Goal: Transaction & Acquisition: Purchase product/service

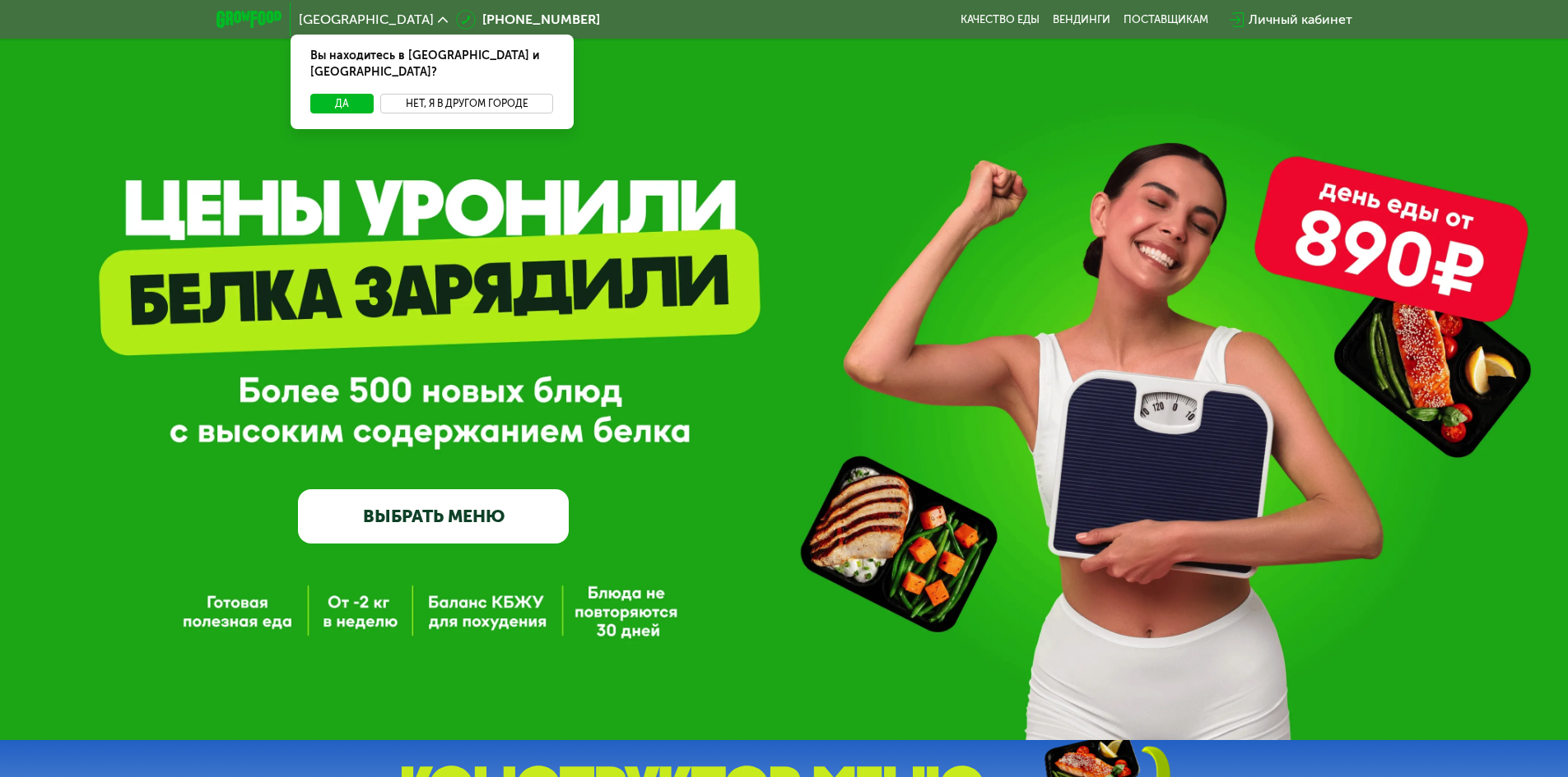
click at [449, 94] on button "Нет, я в другом городе" at bounding box center [467, 103] width 174 height 20
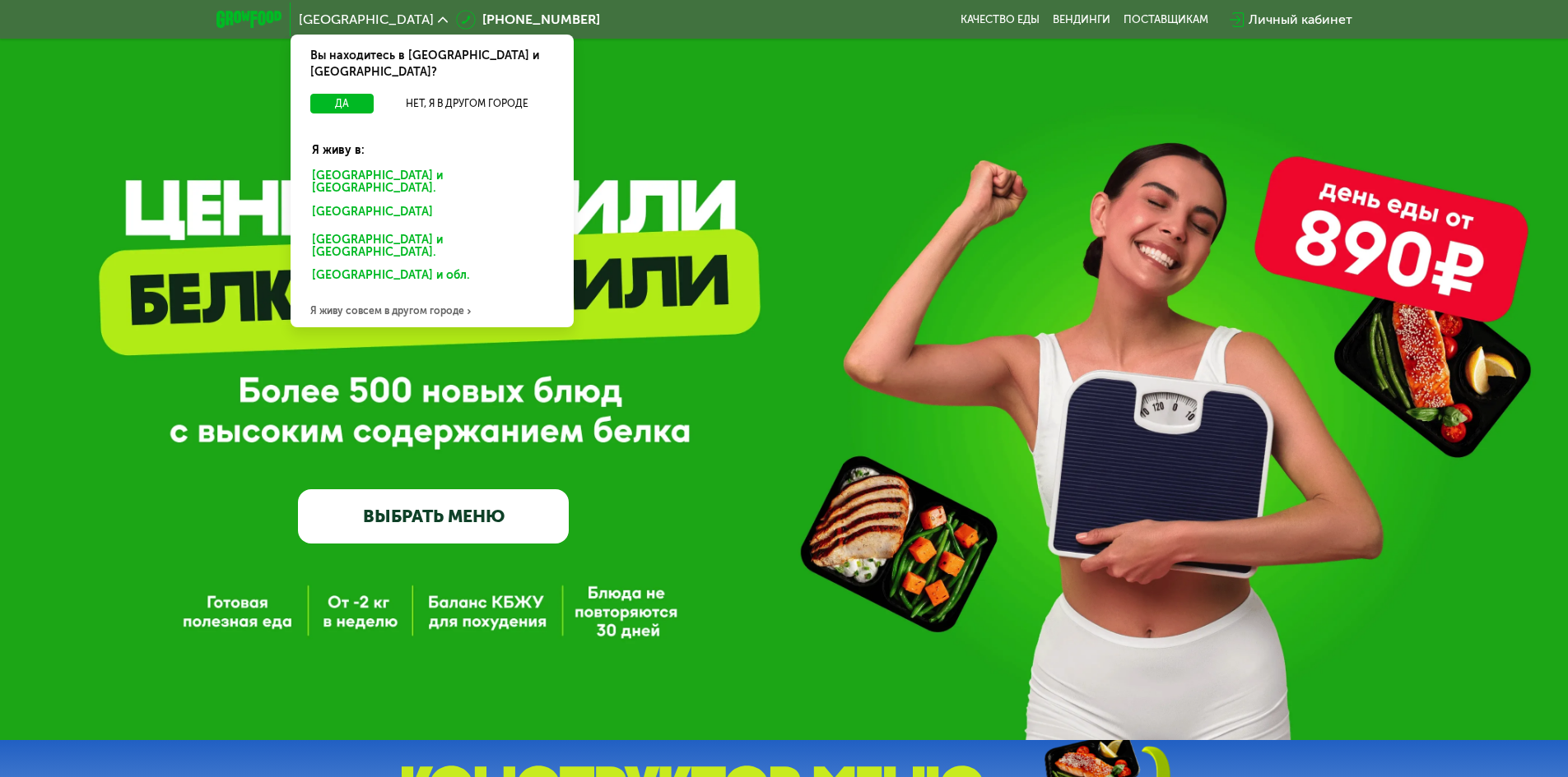
click at [500, 518] on link "ВЫБРАТЬ МЕНЮ" at bounding box center [433, 517] width 271 height 54
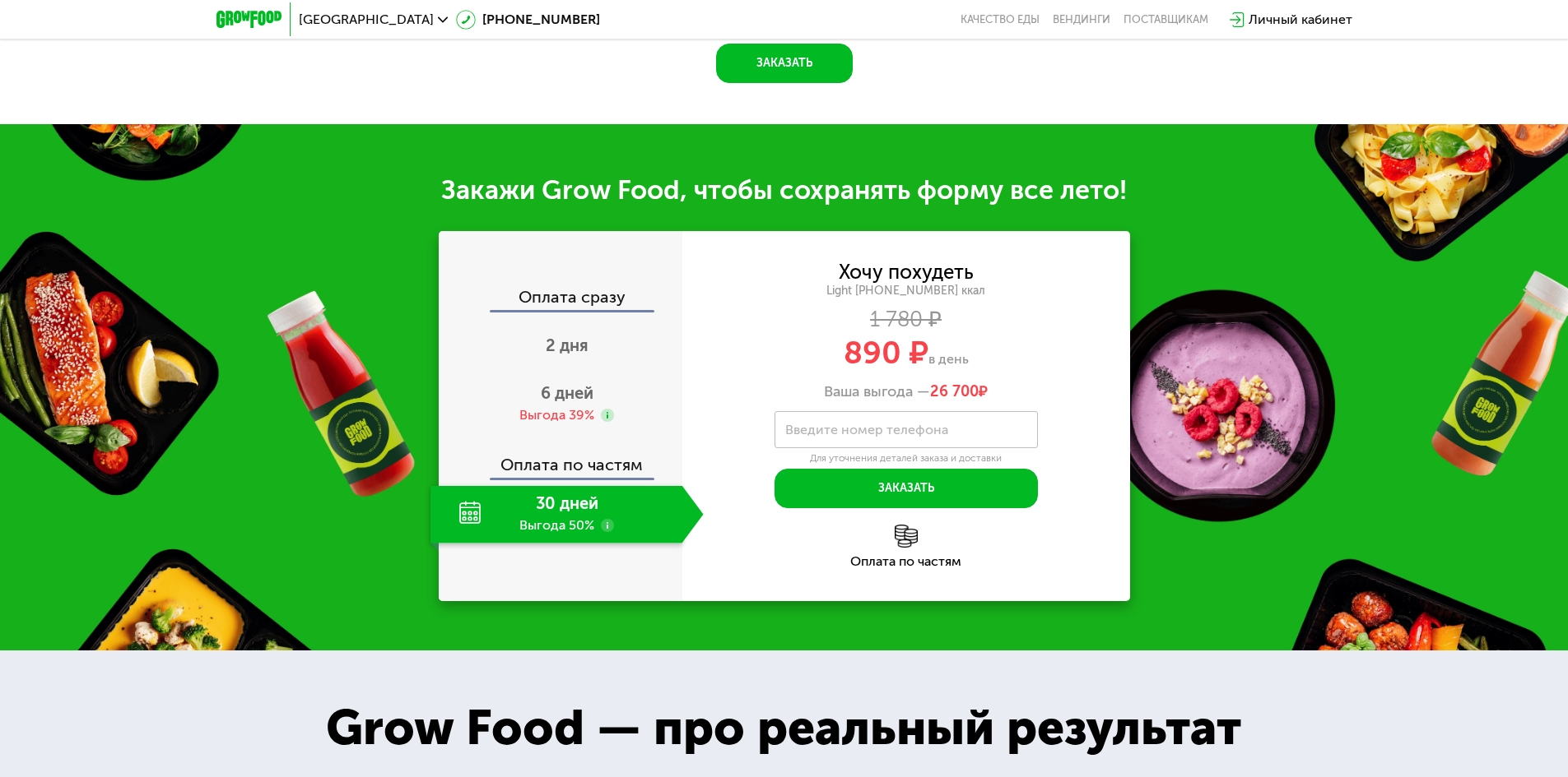
scroll to position [1628, 0]
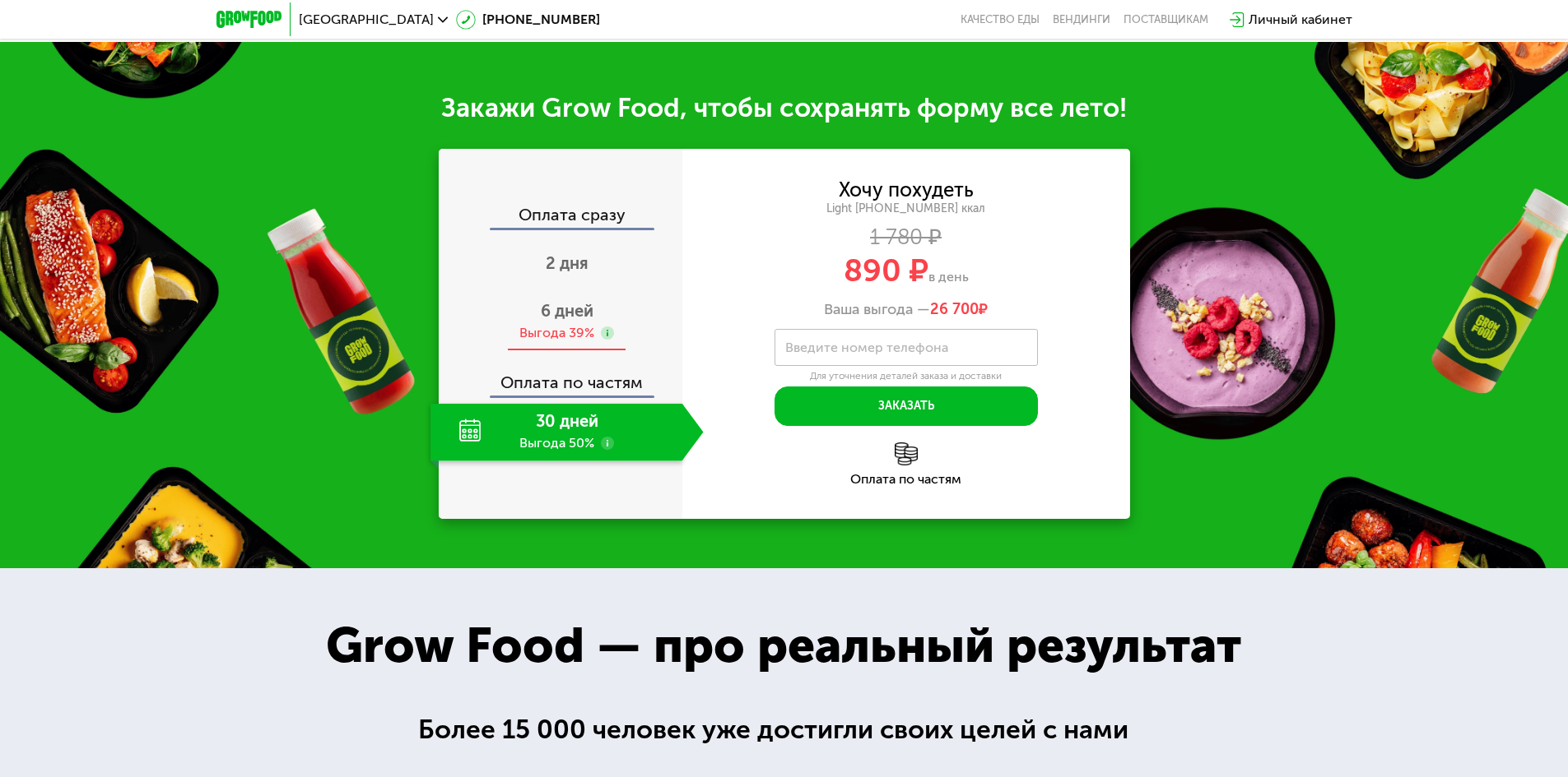
click at [578, 321] on span "6 дней" at bounding box center [567, 311] width 53 height 20
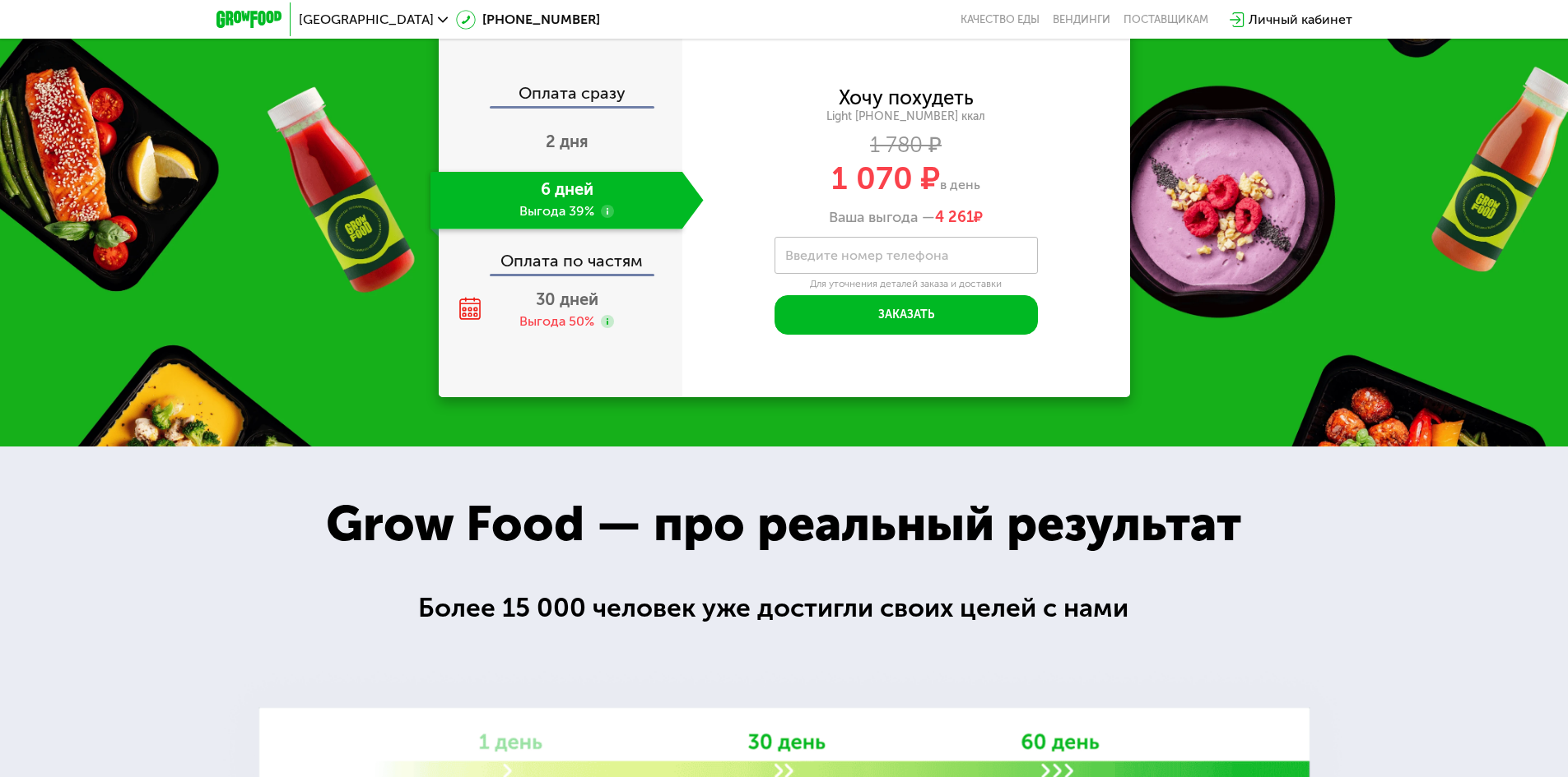
scroll to position [1793, 0]
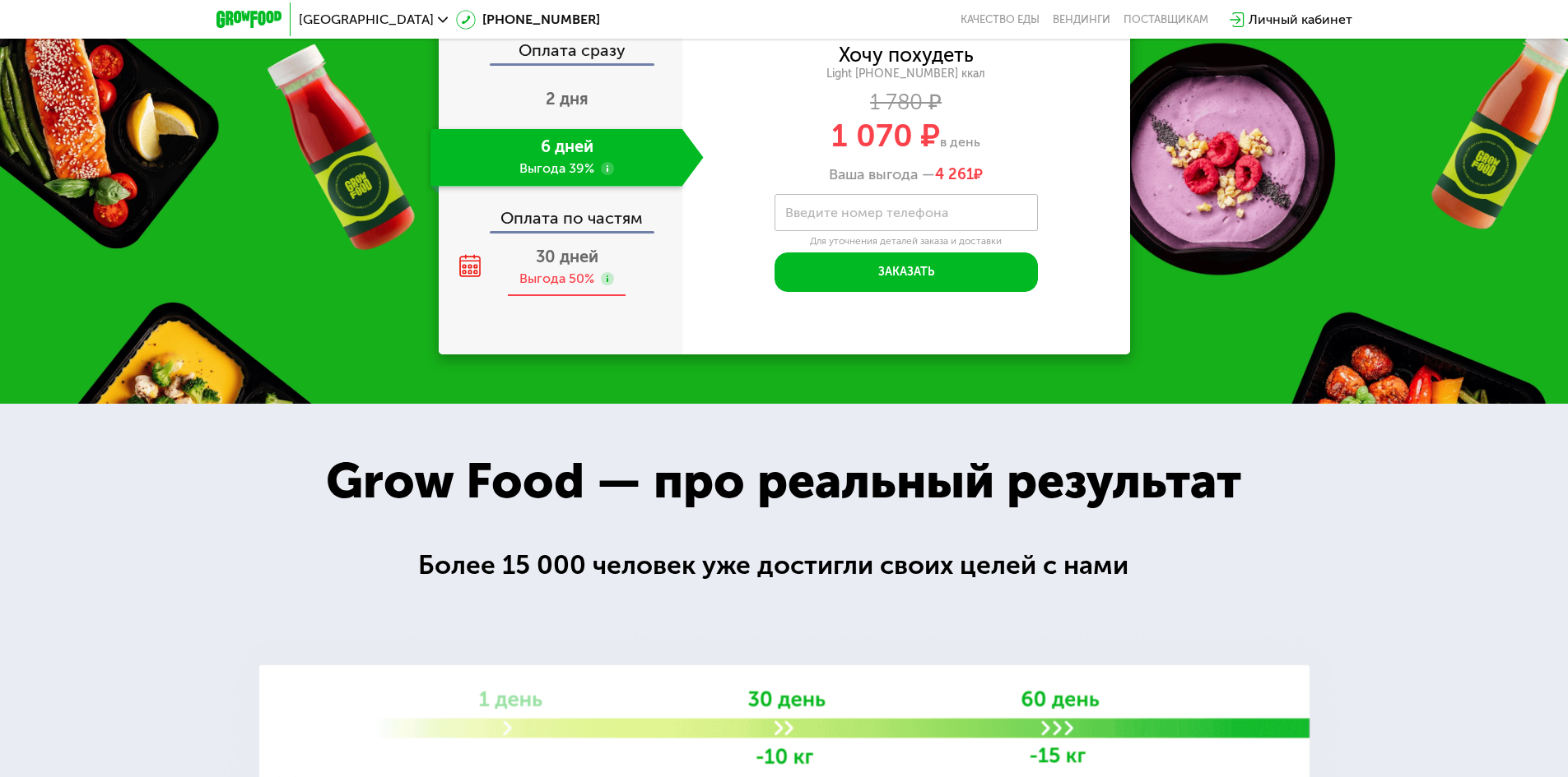
click at [569, 266] on span "30 дней" at bounding box center [566, 257] width 62 height 20
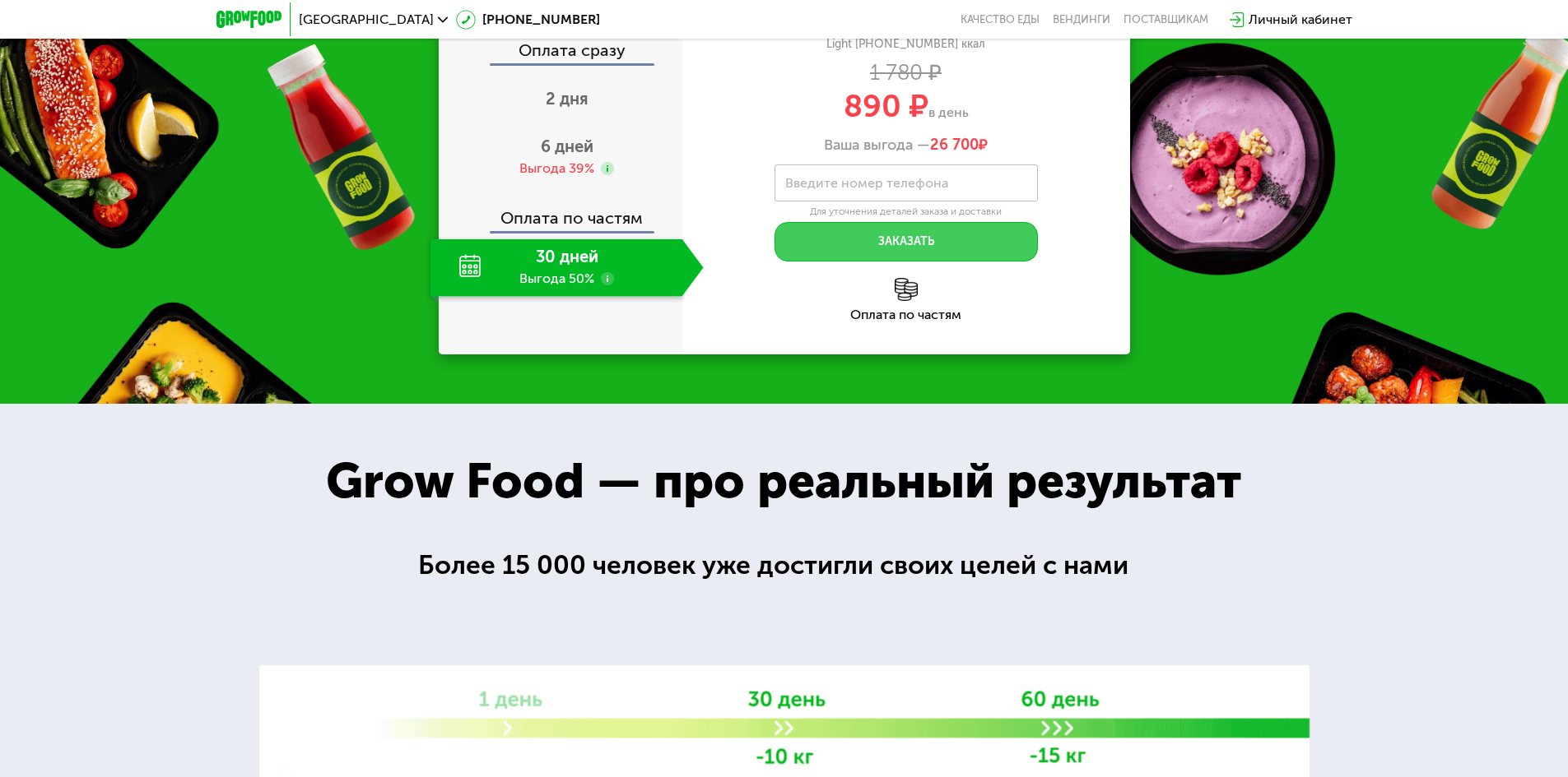
click at [848, 262] on button "Заказать" at bounding box center [906, 242] width 263 height 39
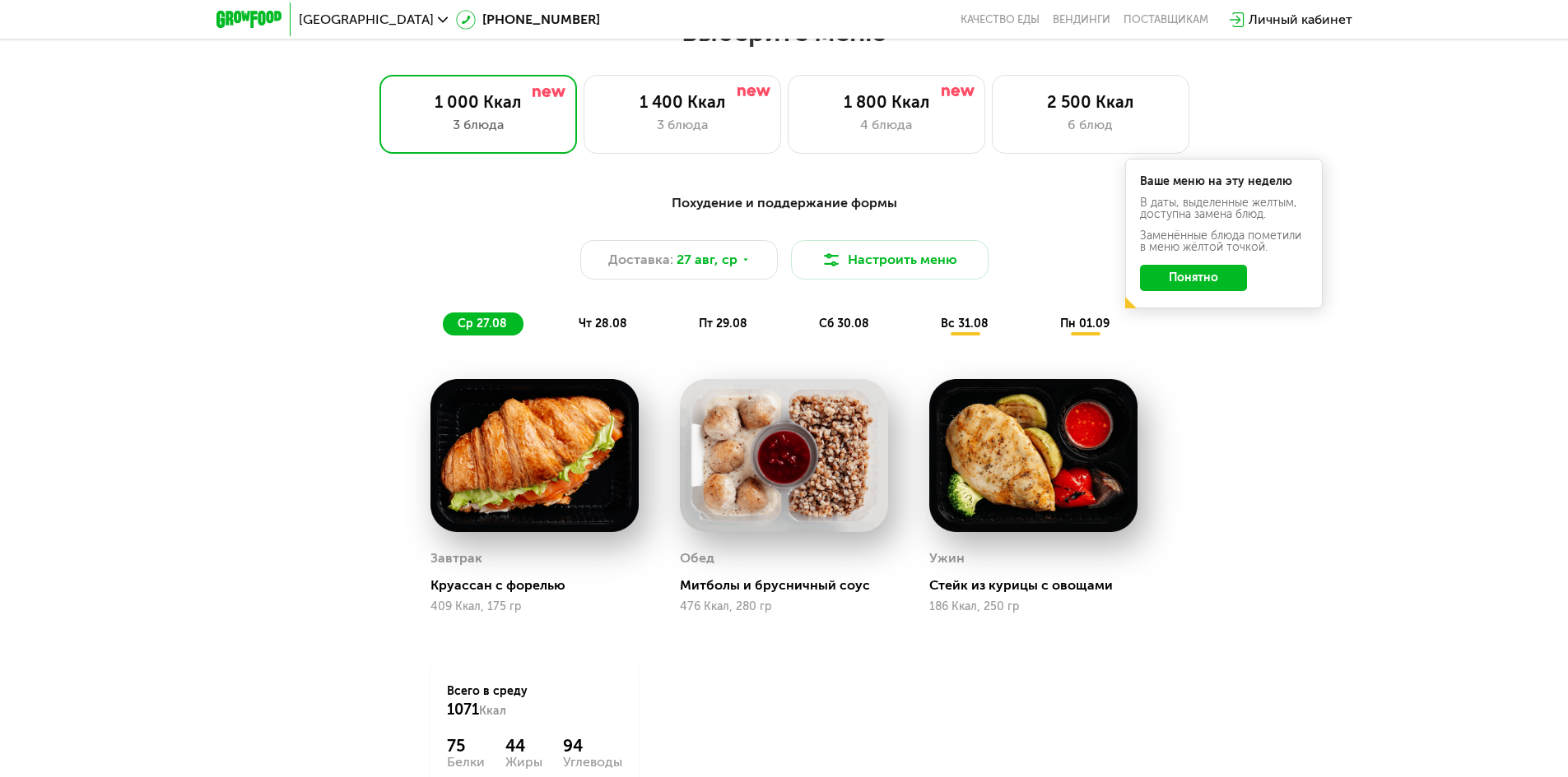
scroll to position [888, 0]
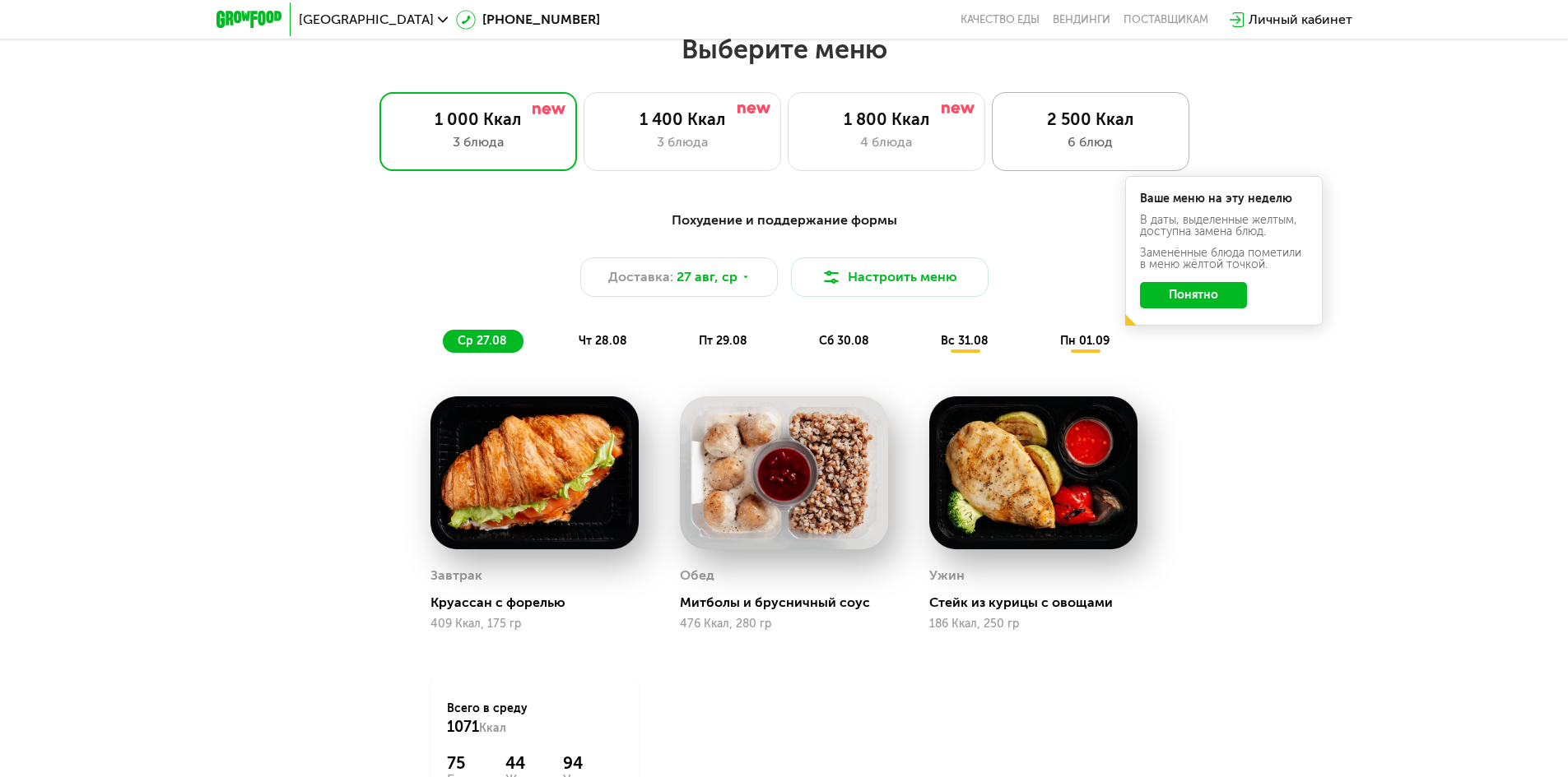
click at [1087, 137] on div "2 500 Ккал 6 блюд" at bounding box center [1089, 131] width 197 height 79
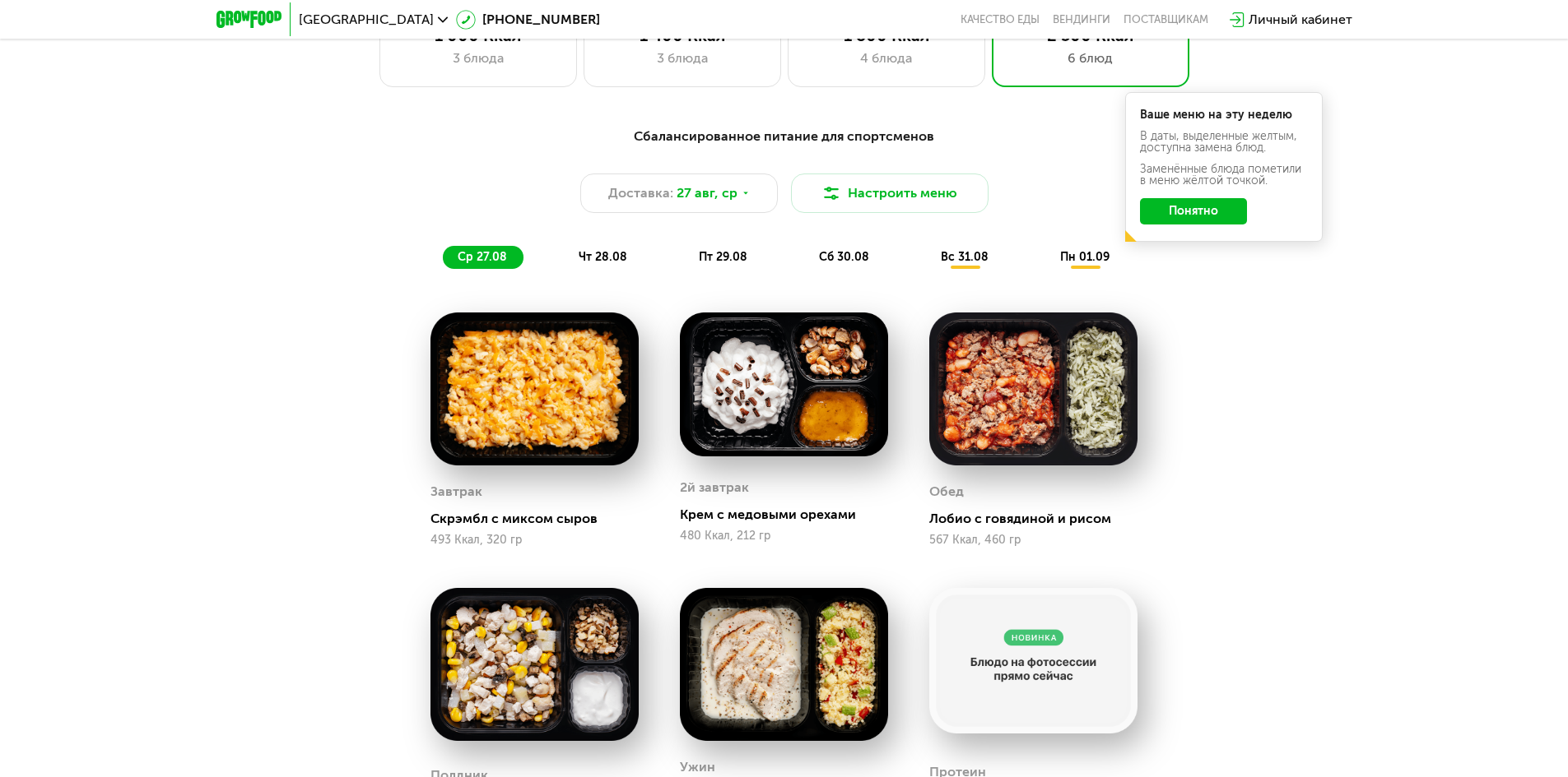
scroll to position [971, 0]
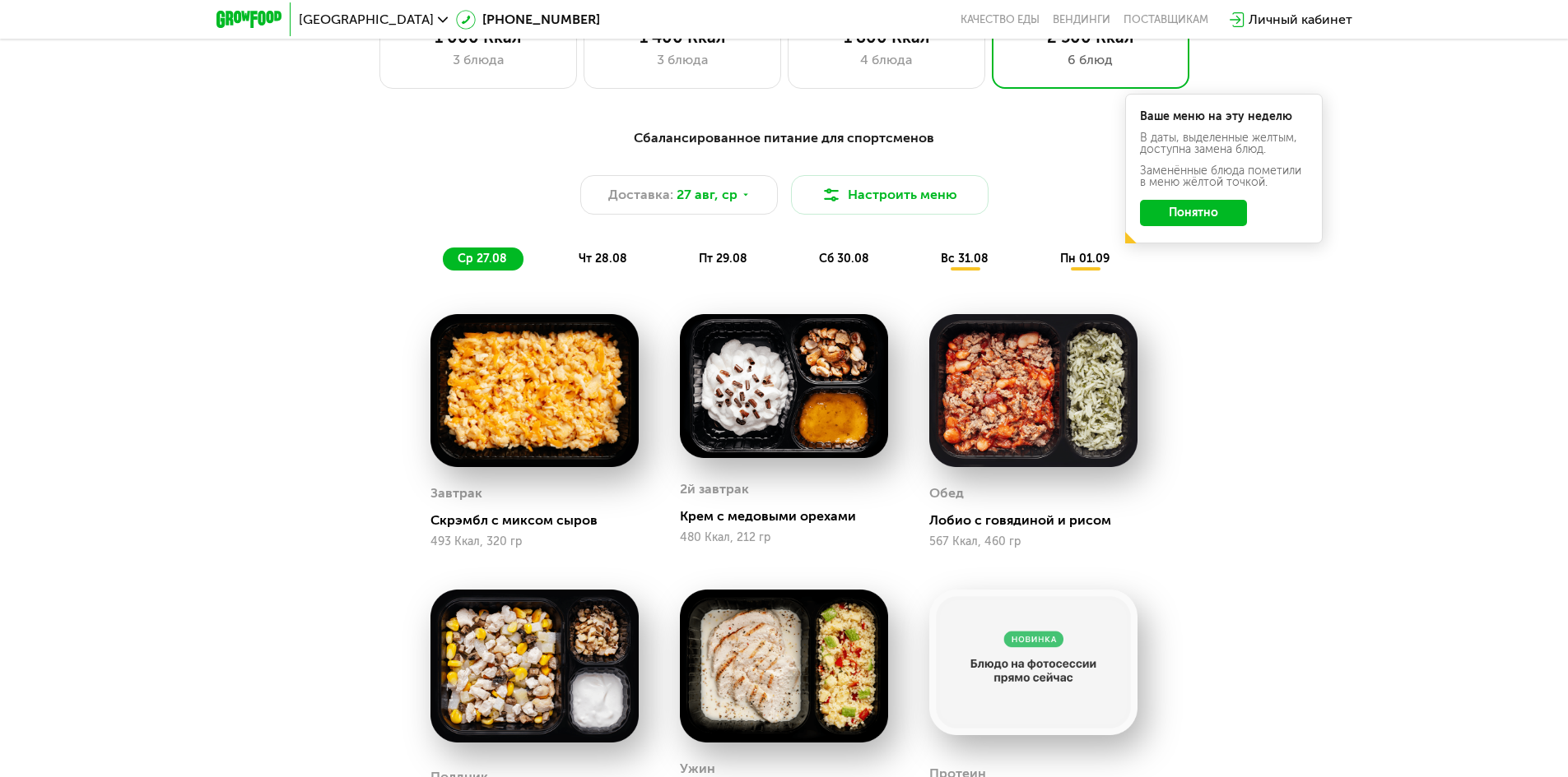
click at [560, 409] on img at bounding box center [535, 391] width 209 height 153
click at [541, 498] on div "Завтрак" at bounding box center [535, 493] width 209 height 25
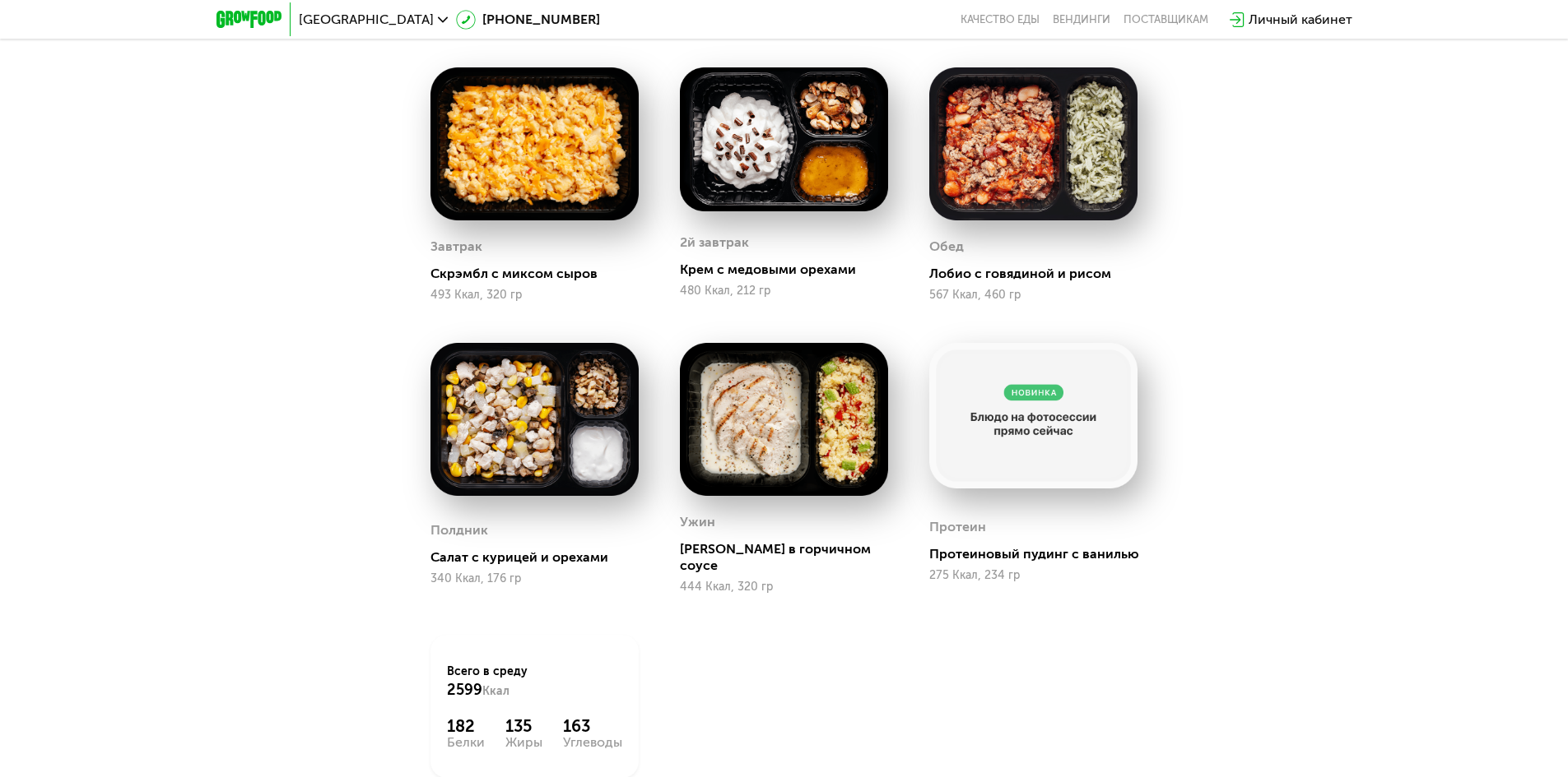
click at [1019, 475] on img at bounding box center [1033, 416] width 209 height 145
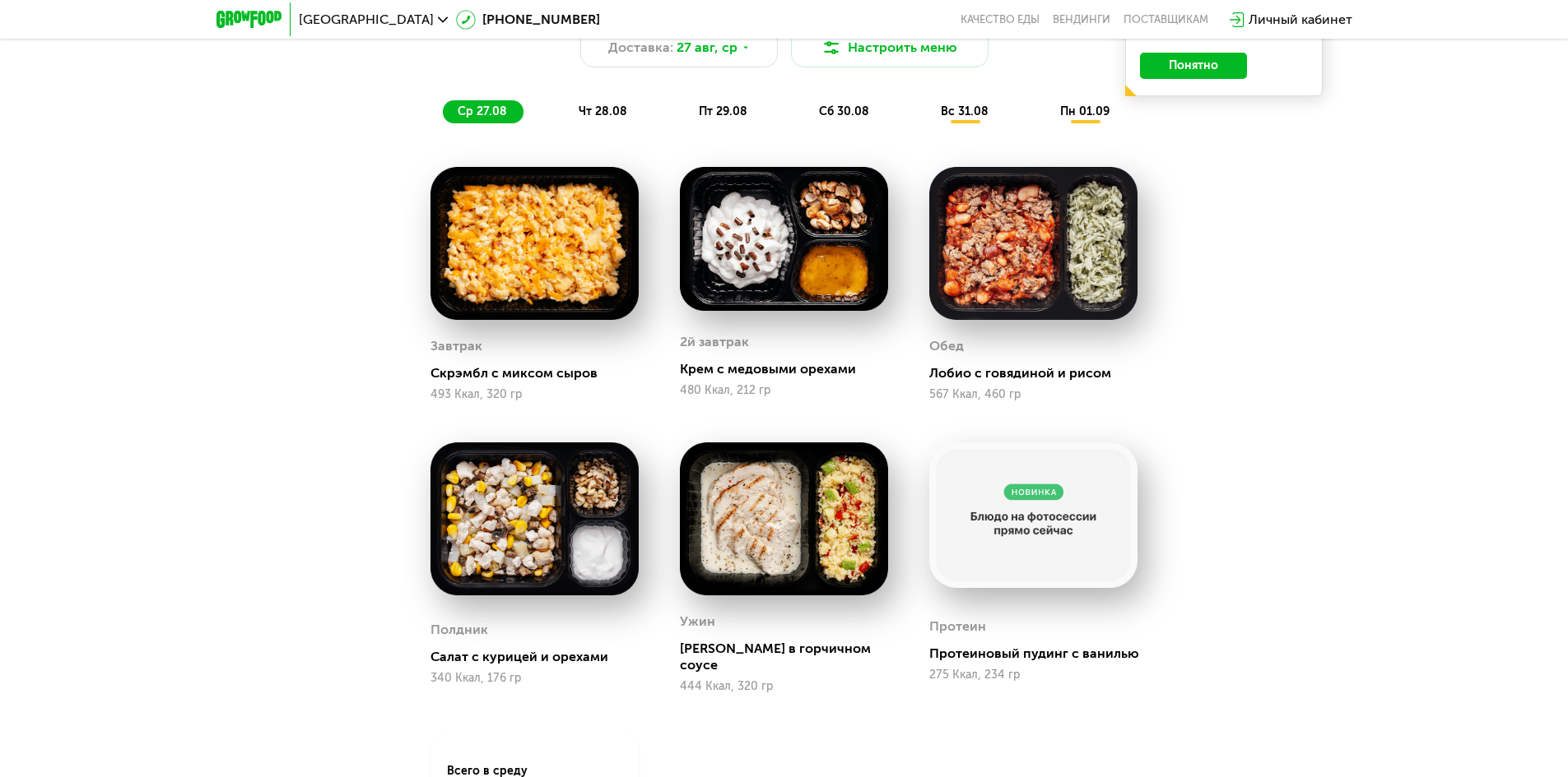
scroll to position [1135, 0]
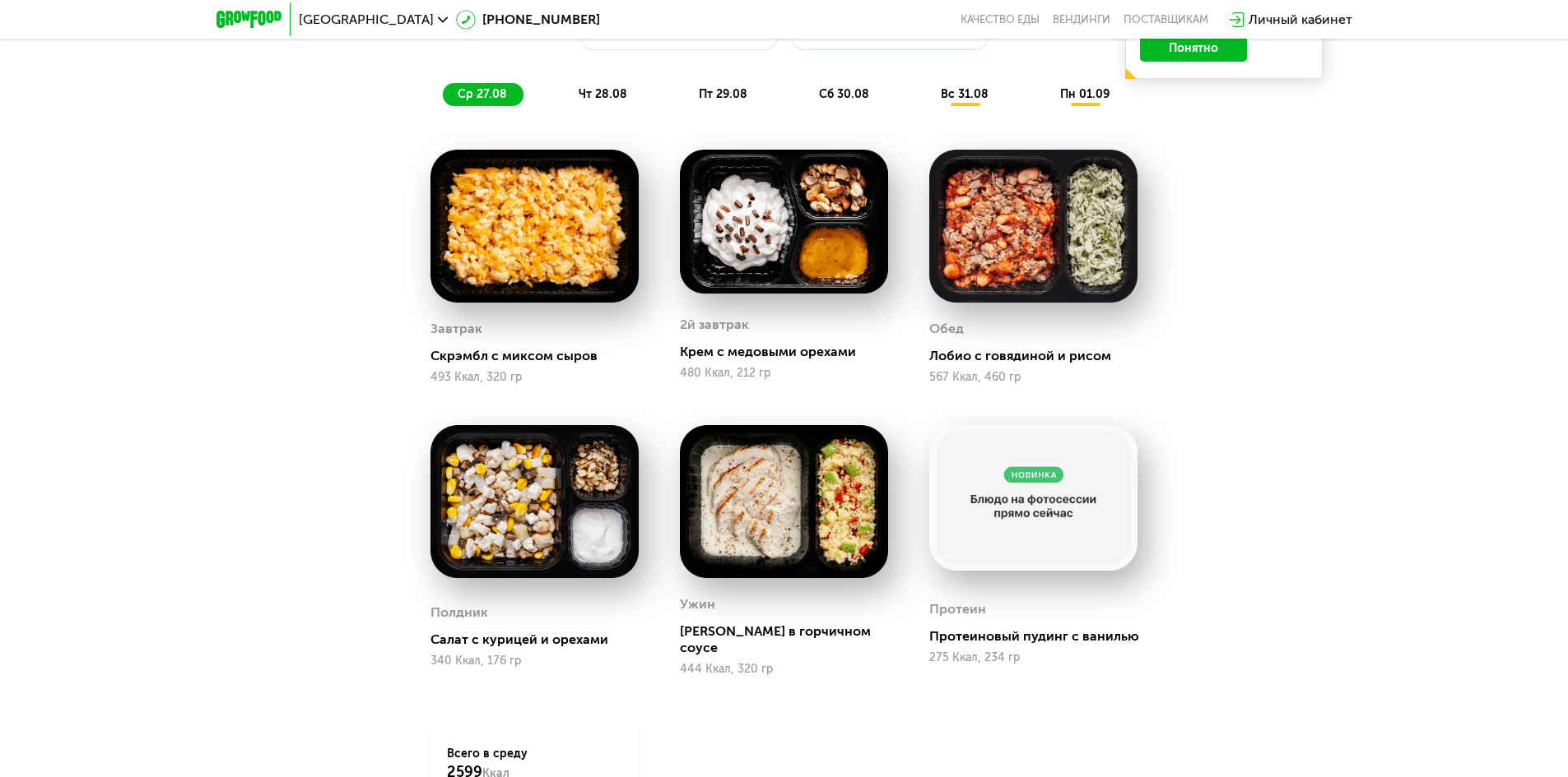
click at [610, 97] on span "чт 28.08" at bounding box center [602, 95] width 48 height 14
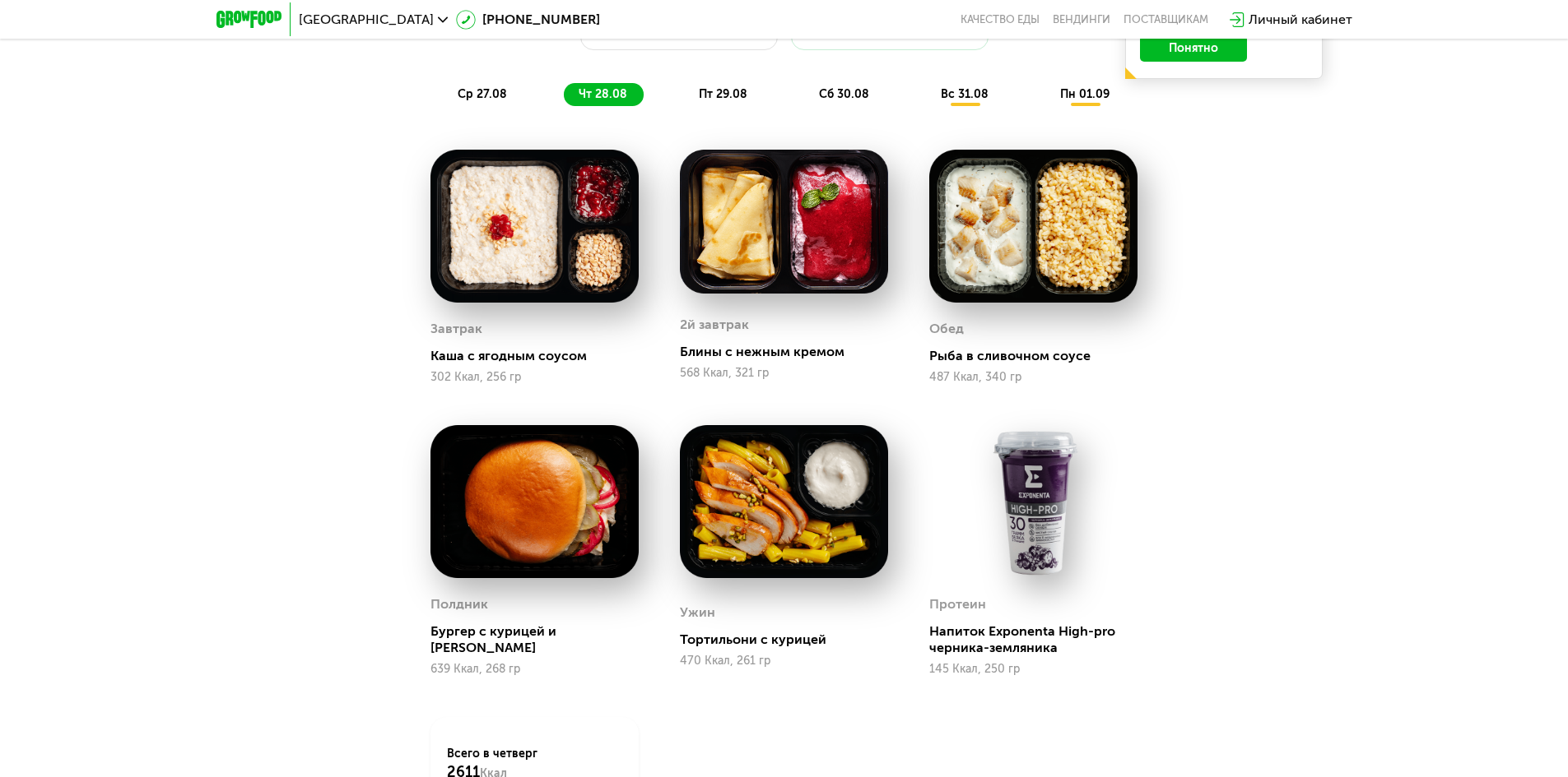
click at [711, 101] on span "пт 29.08" at bounding box center [722, 95] width 48 height 14
click at [610, 96] on span "чт 28.08" at bounding box center [602, 95] width 48 height 14
click at [804, 95] on div "пт 29.08" at bounding box center [844, 95] width 82 height 23
click at [819, 98] on span "сб 30.08" at bounding box center [843, 95] width 50 height 14
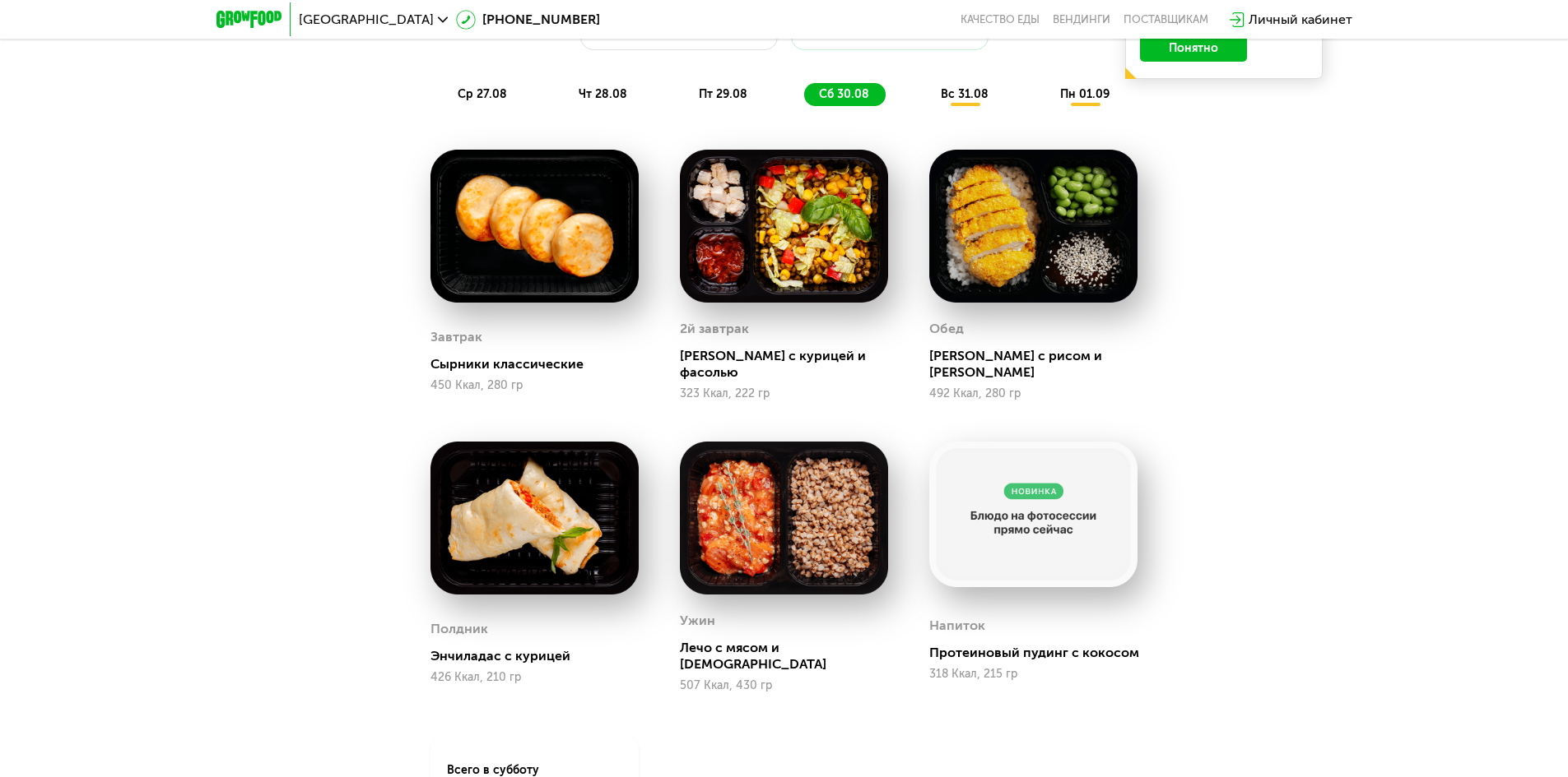
click at [969, 101] on span "вс 31.08" at bounding box center [964, 95] width 47 height 14
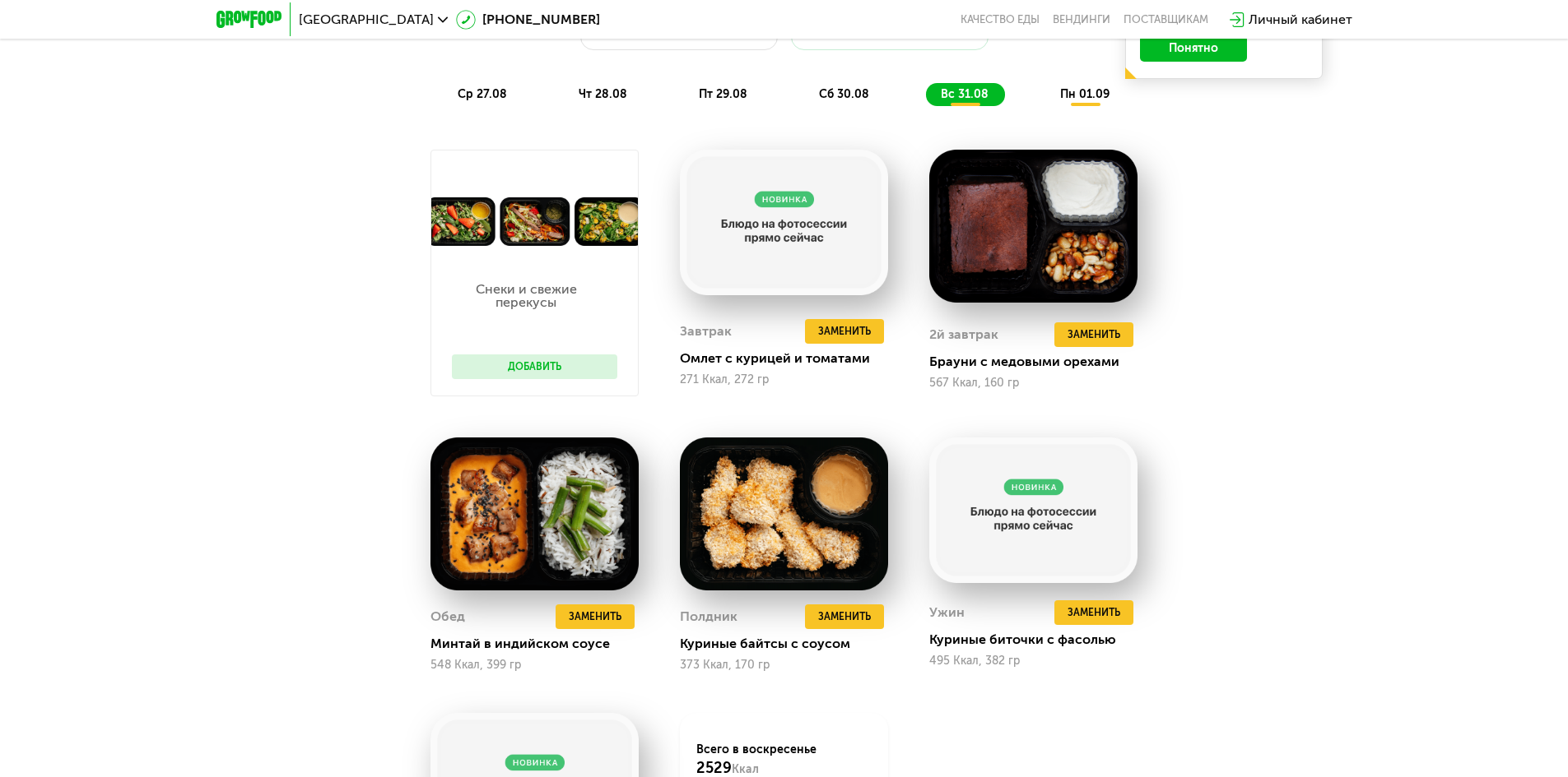
click at [519, 377] on button "Добавить" at bounding box center [534, 367] width 166 height 25
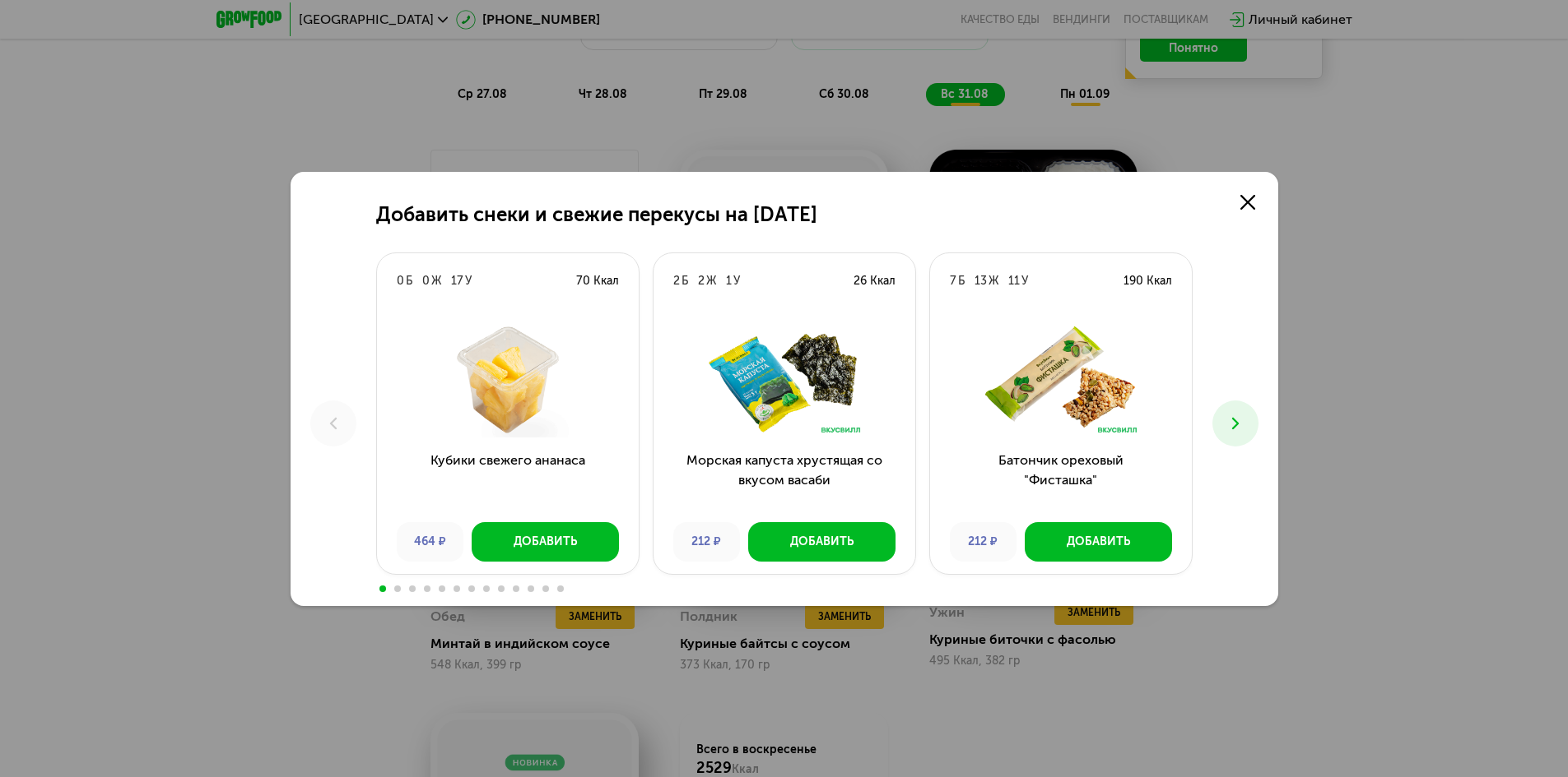
click at [1229, 423] on icon at bounding box center [1235, 423] width 20 height 20
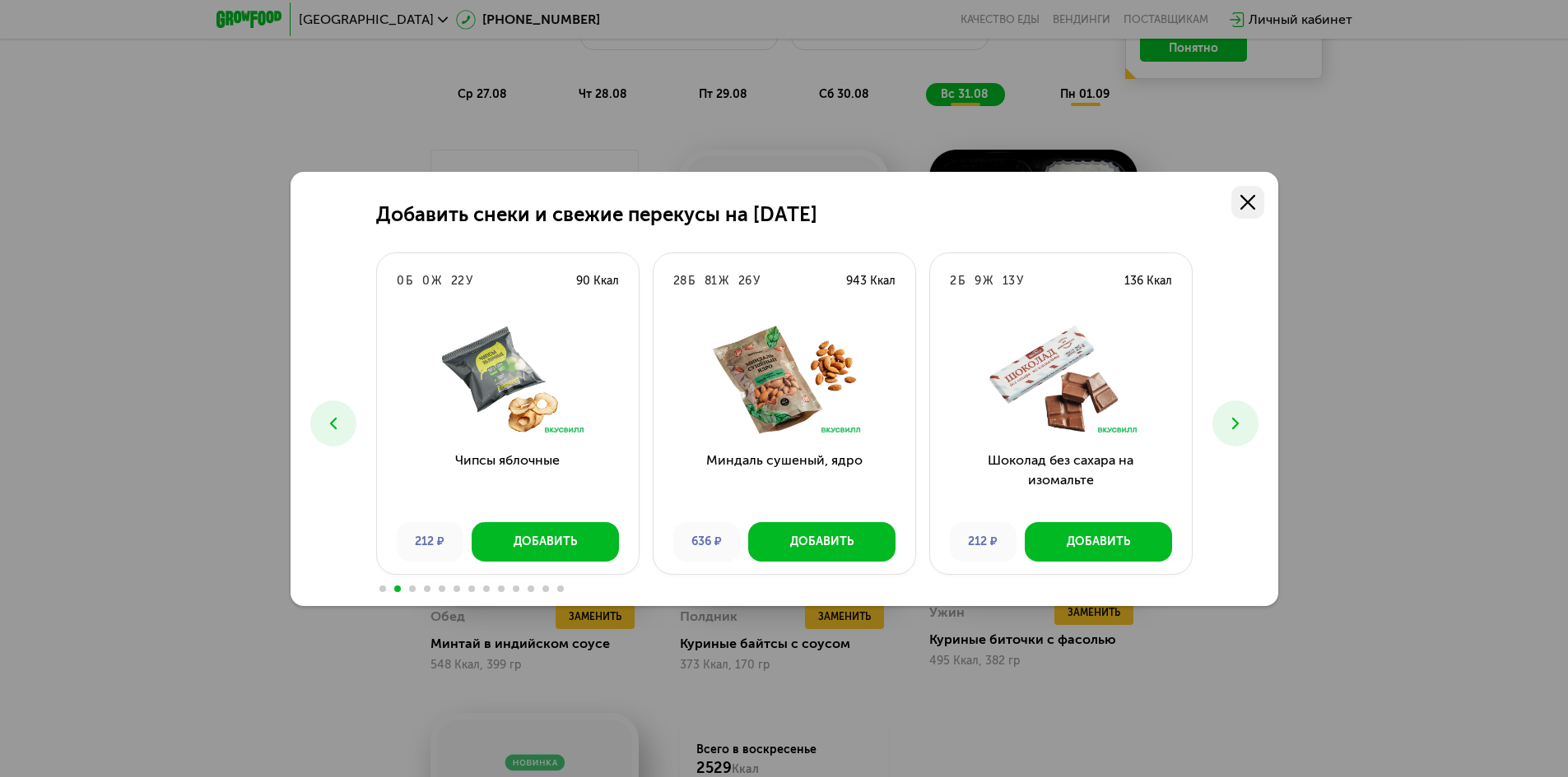
click at [1244, 209] on link at bounding box center [1248, 202] width 33 height 33
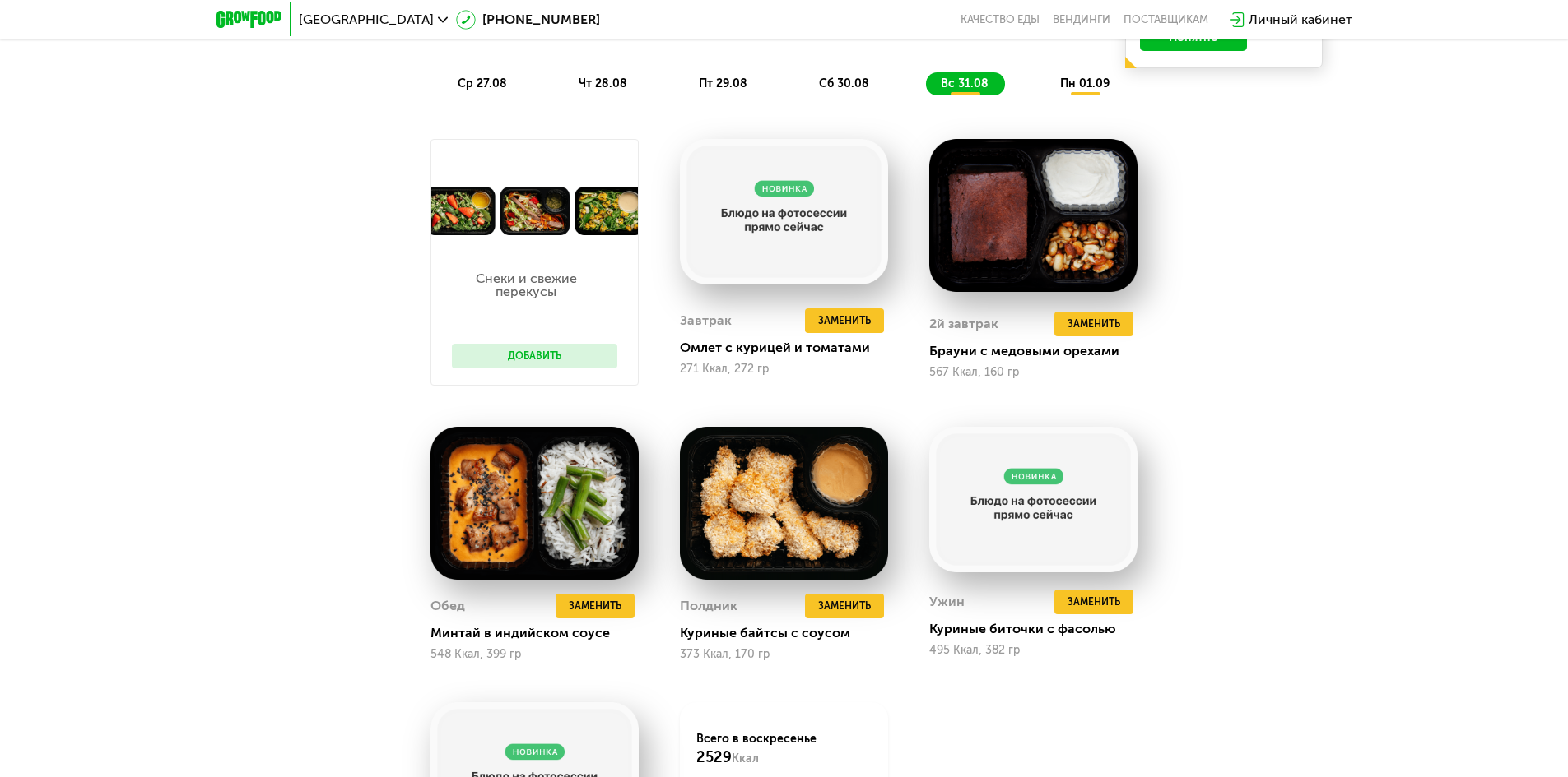
scroll to position [971, 0]
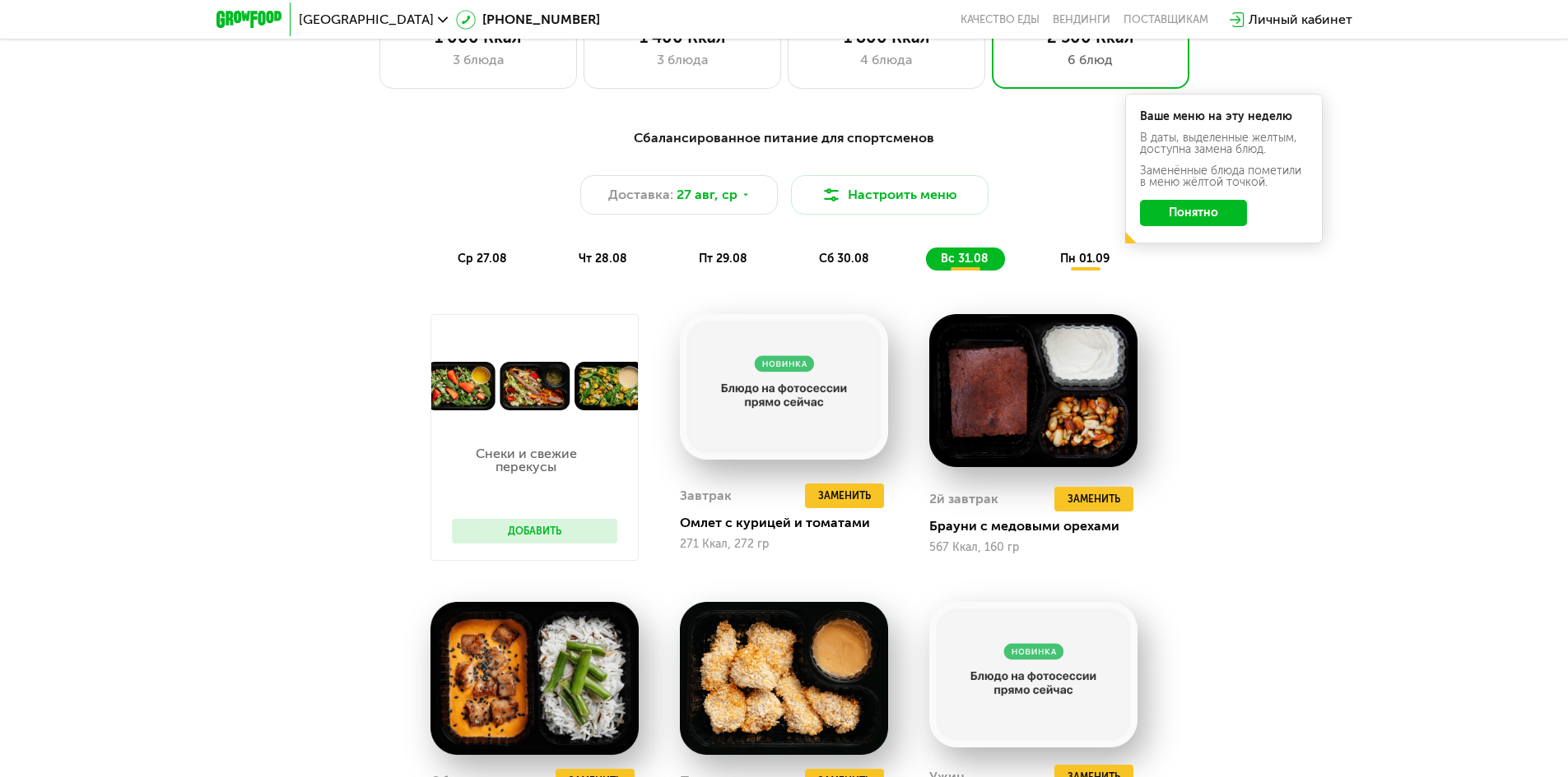
click at [1058, 271] on div "пн 01.09" at bounding box center [1085, 259] width 81 height 23
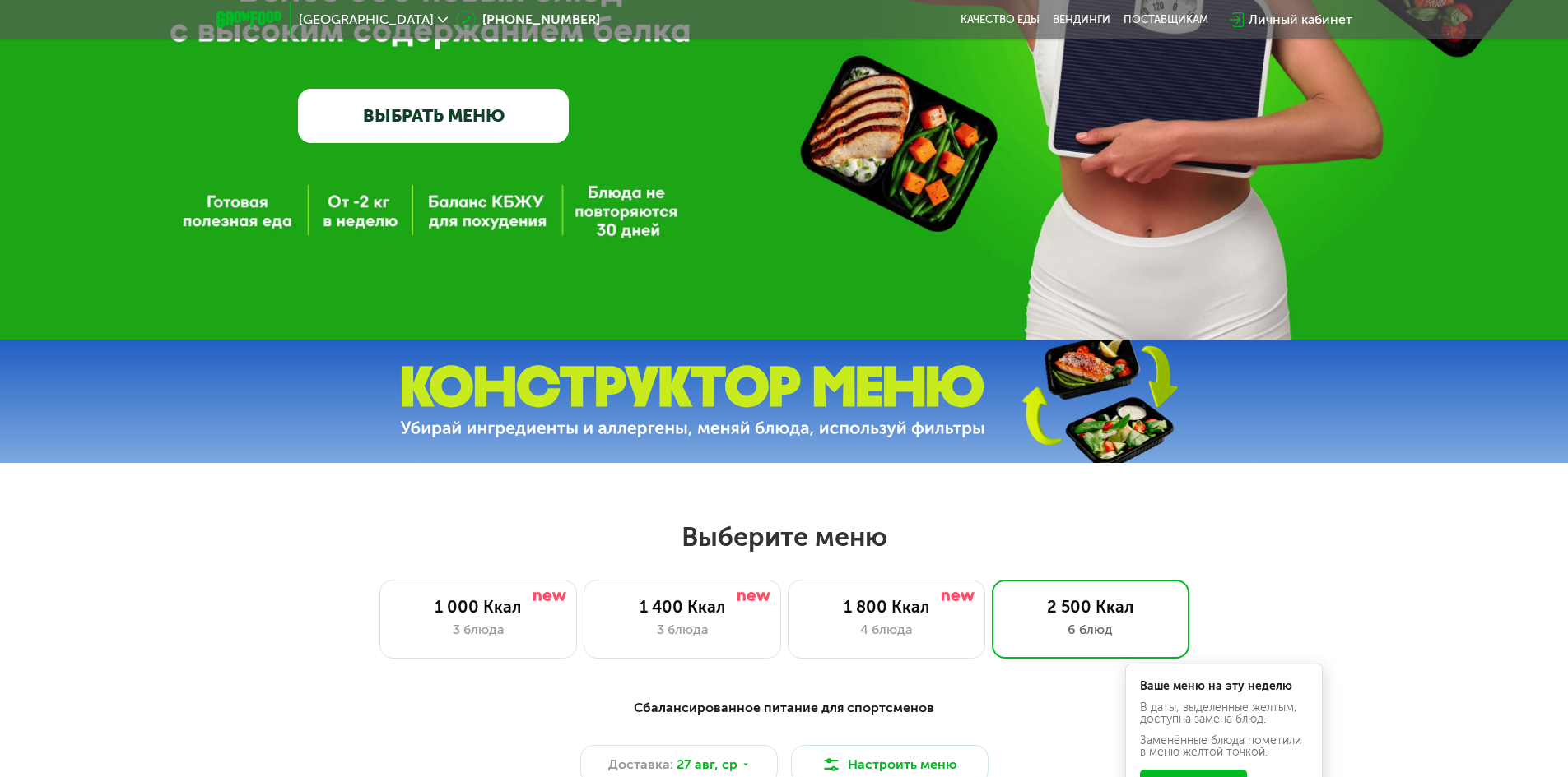
scroll to position [0, 0]
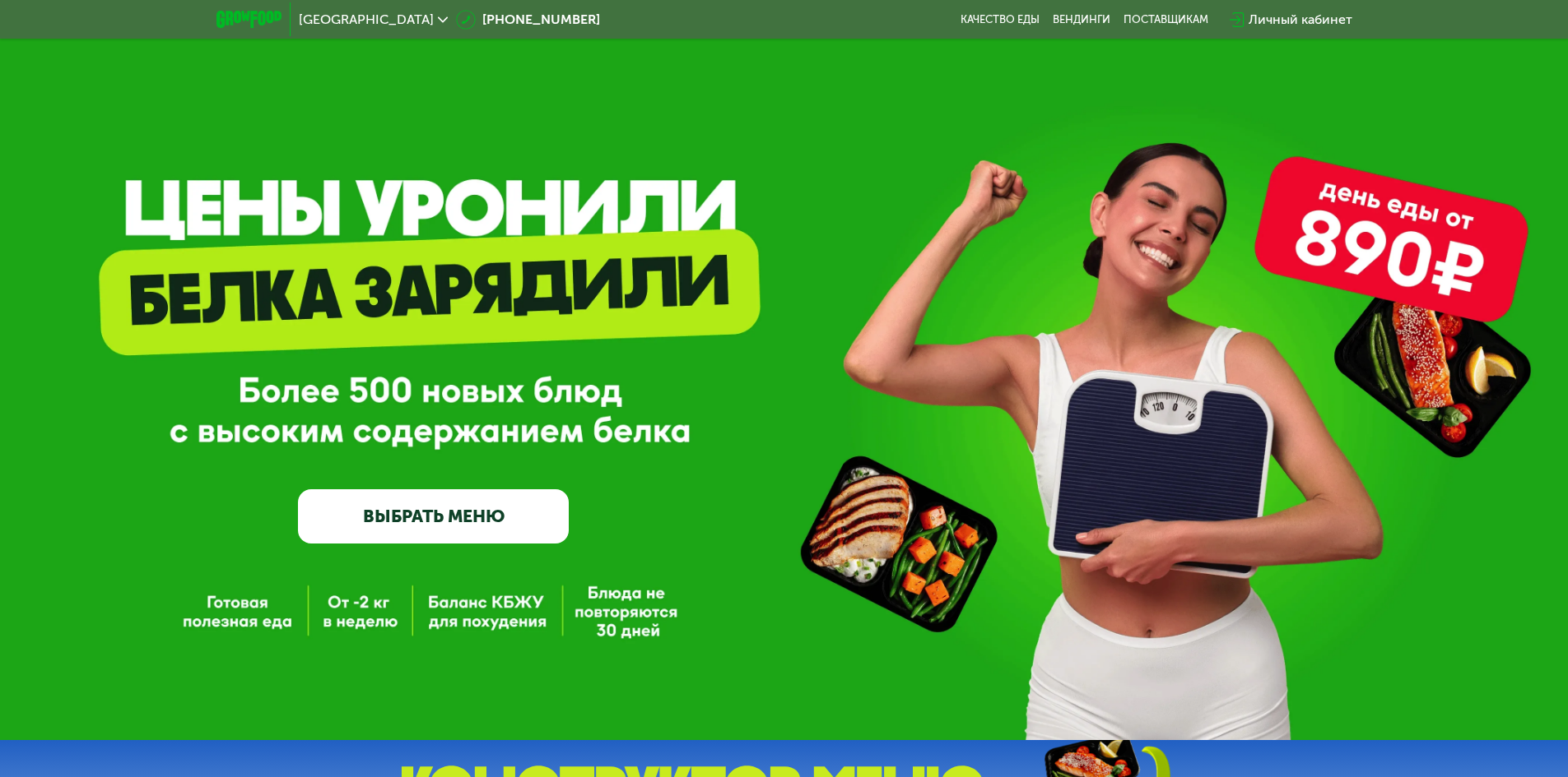
click at [327, 23] on span "[GEOGRAPHIC_DATA]" at bounding box center [366, 19] width 135 height 13
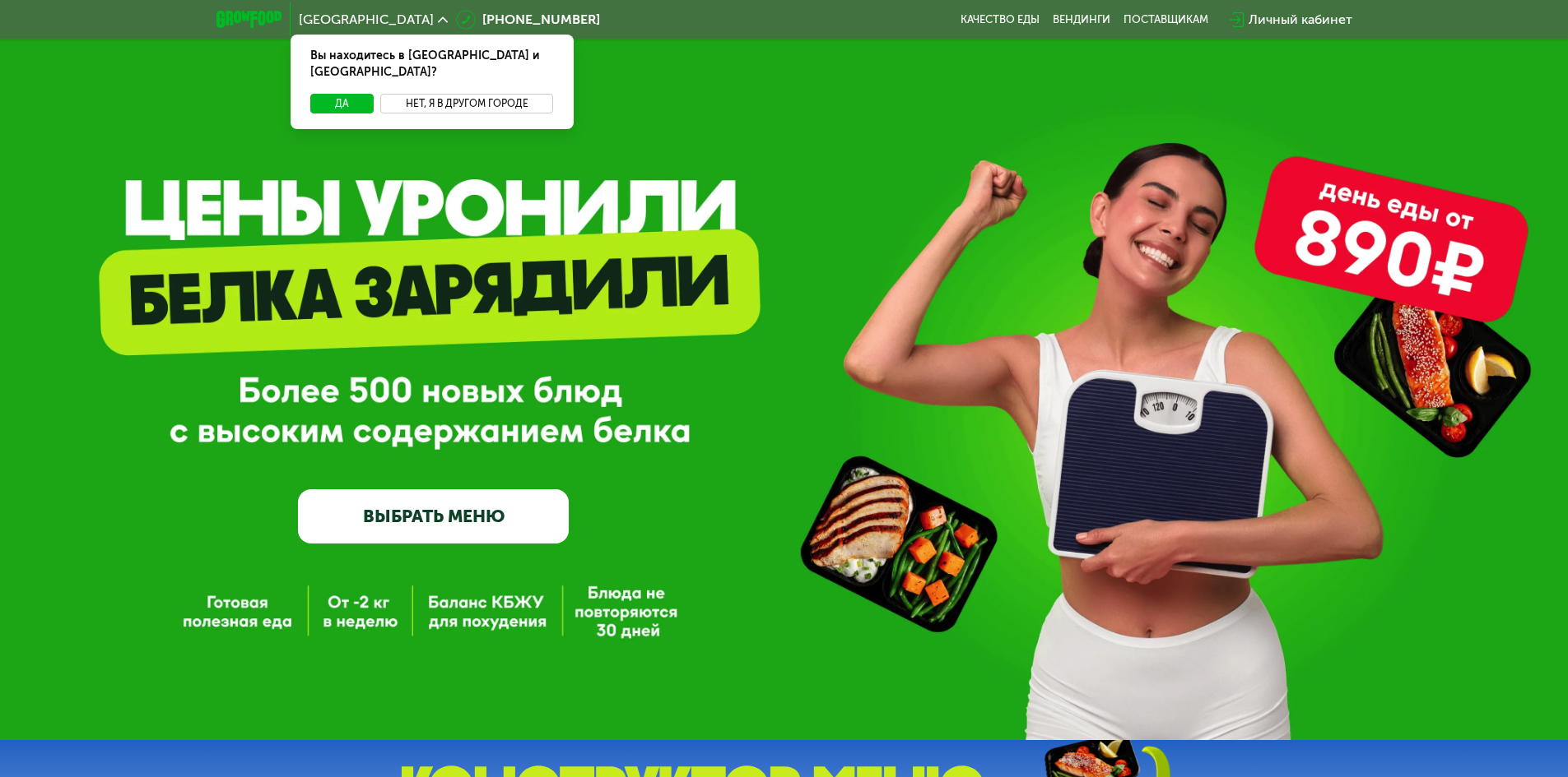
click at [476, 94] on button "Нет, я в другом городе" at bounding box center [467, 103] width 174 height 20
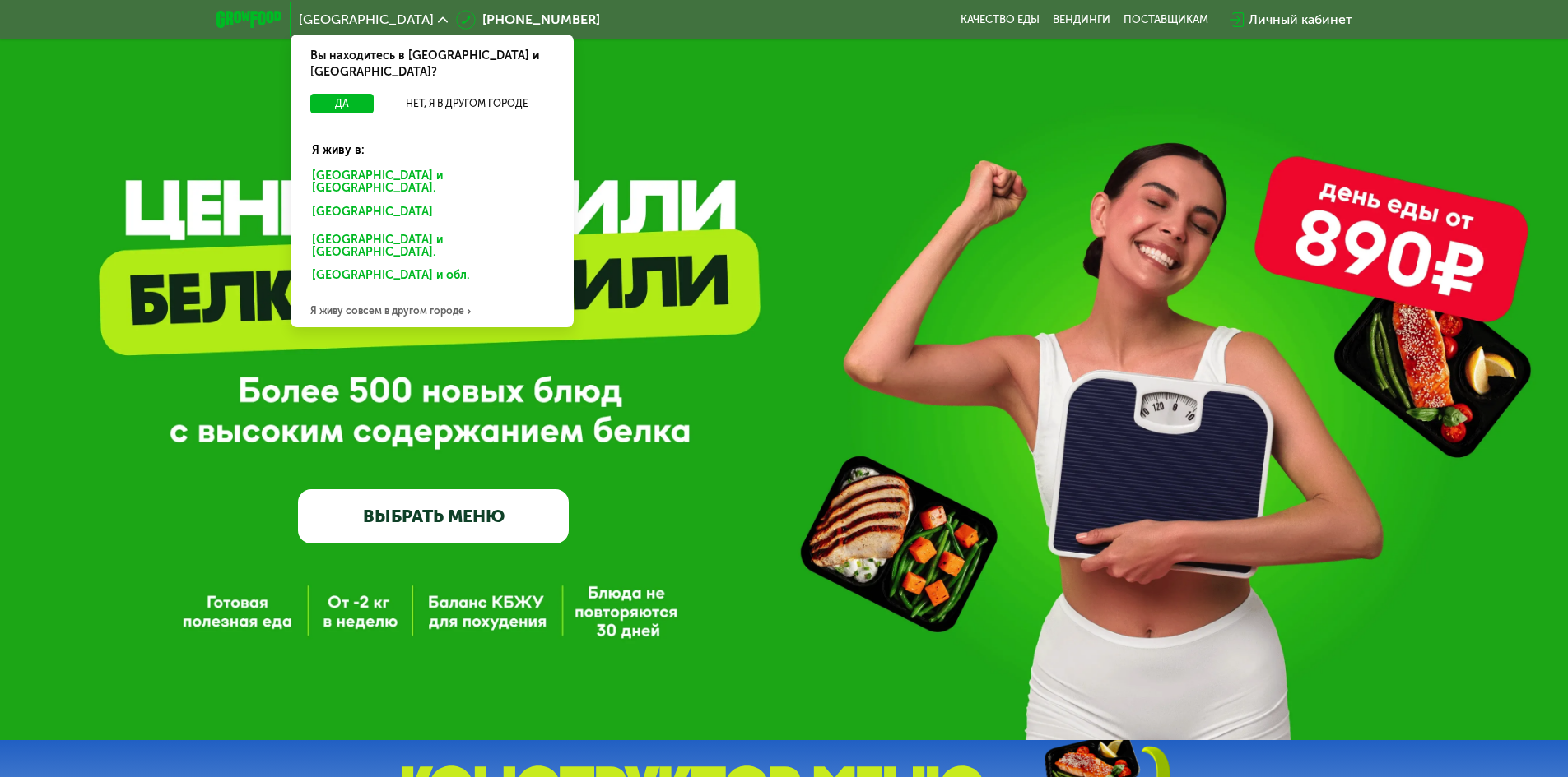
click at [443, 294] on div "Я живу совсем в другом городе" at bounding box center [431, 311] width 283 height 33
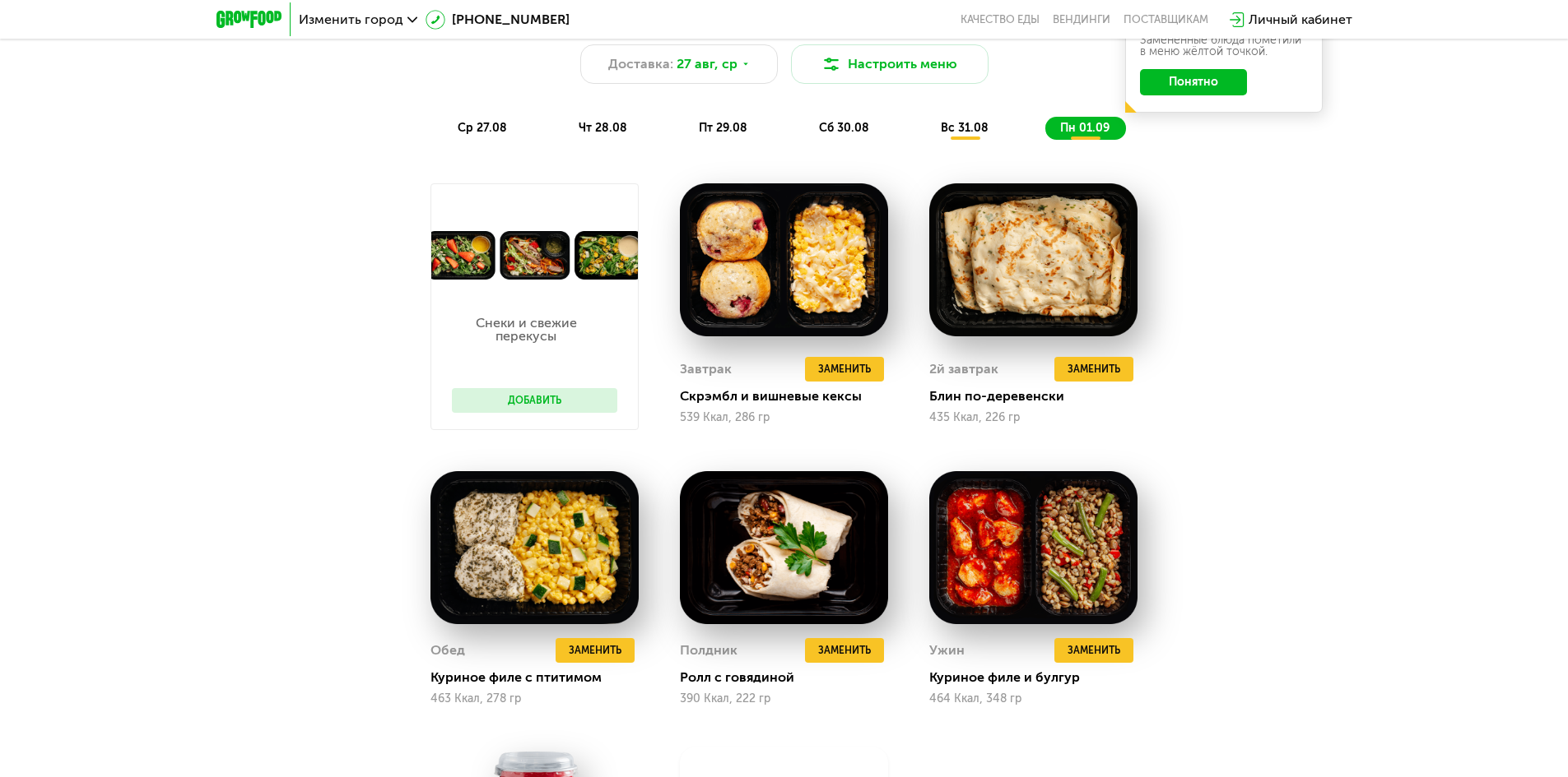
scroll to position [576, 0]
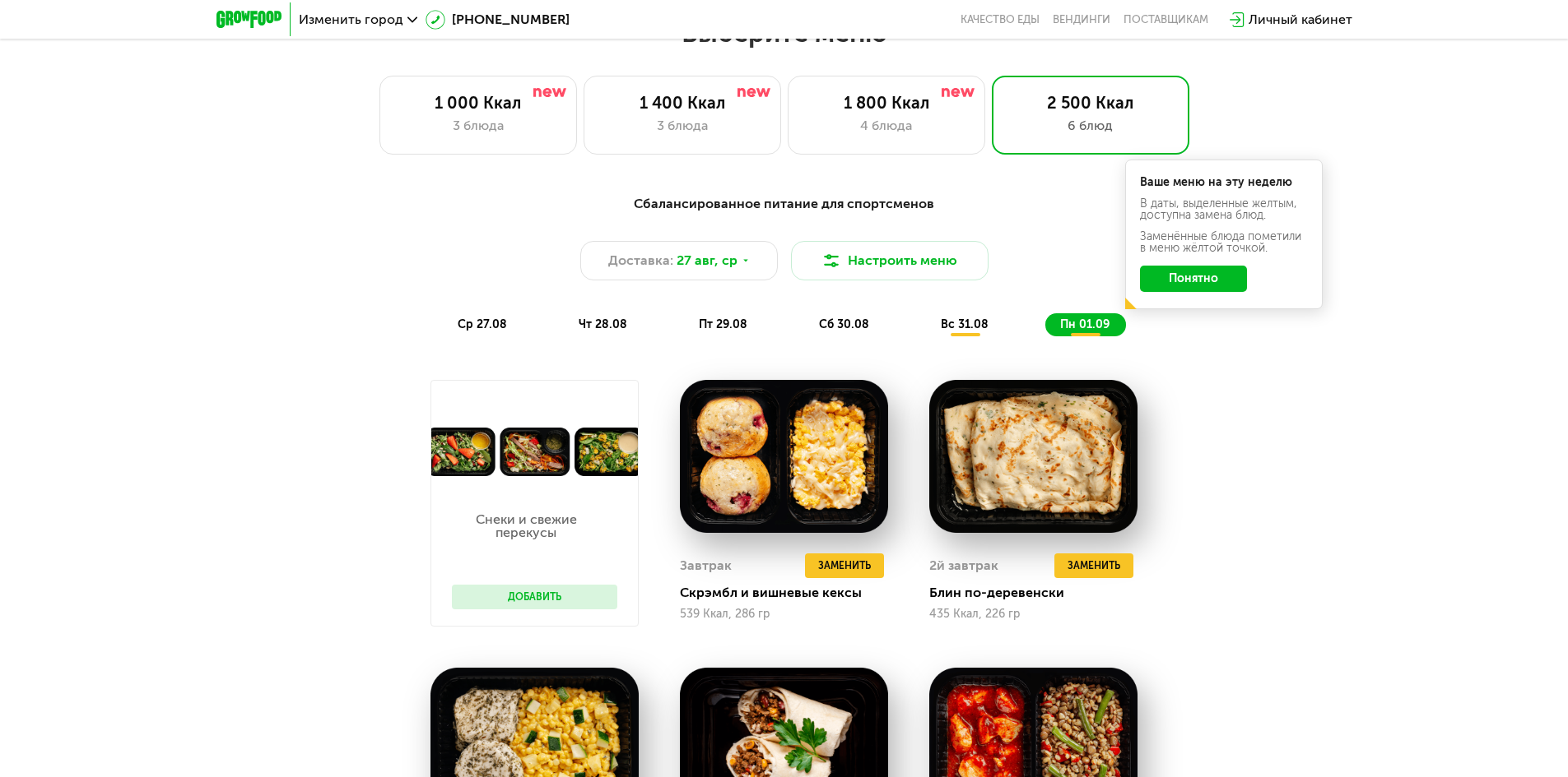
click at [986, 325] on span "вс 31.08" at bounding box center [964, 324] width 47 height 14
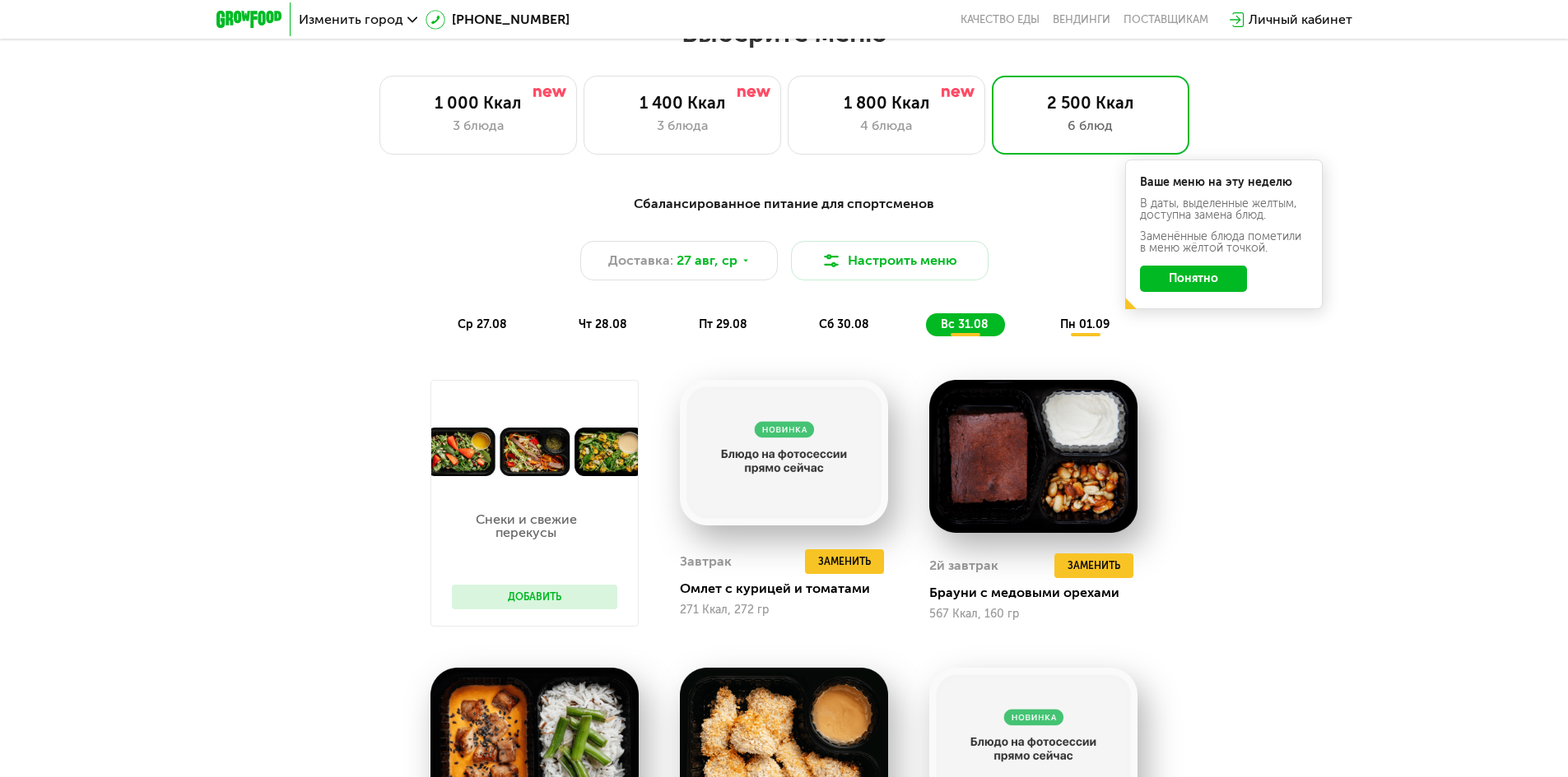
click at [842, 321] on span "сб 30.08" at bounding box center [843, 324] width 50 height 14
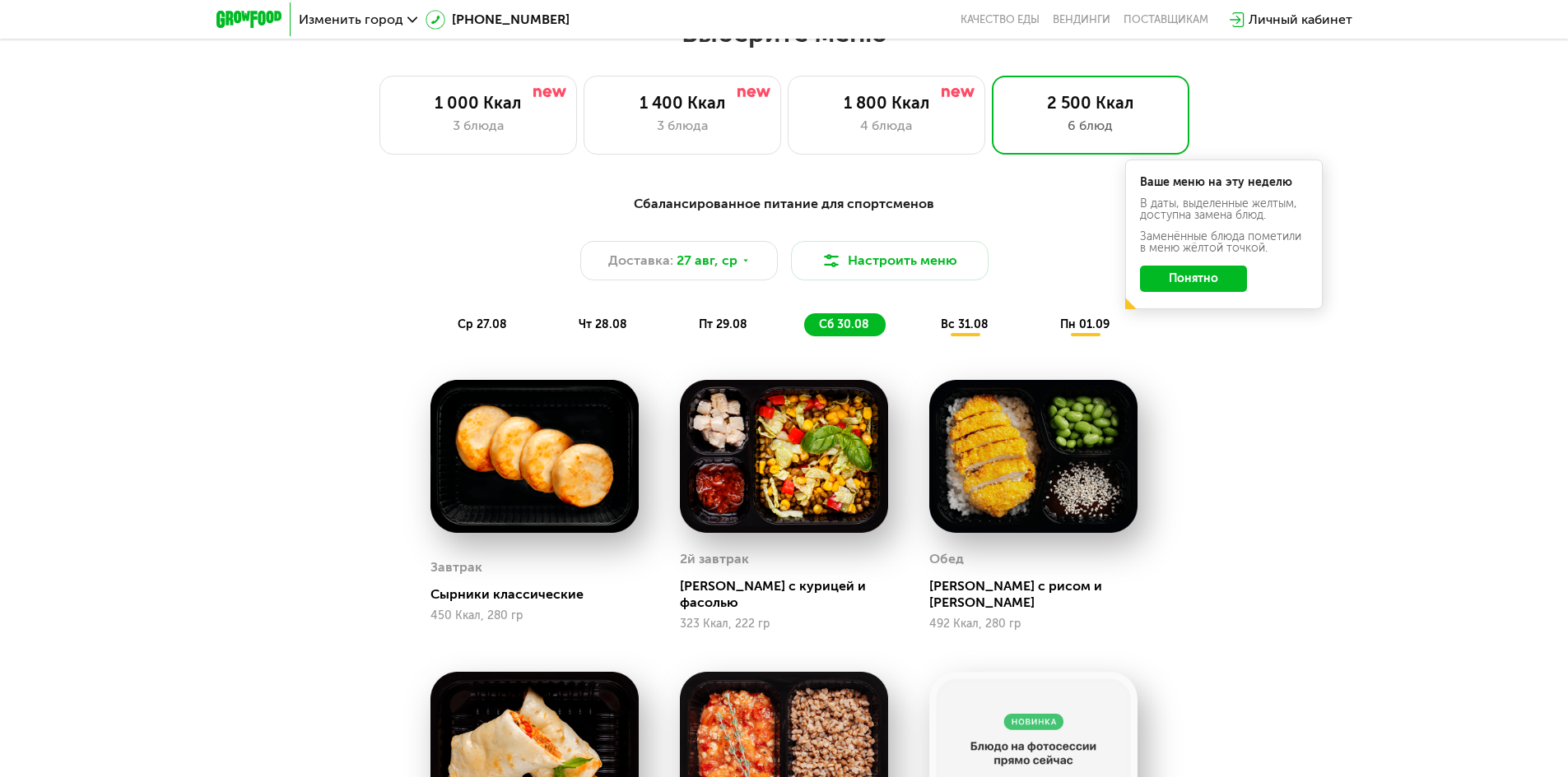
click at [502, 317] on span "ср 27.08" at bounding box center [482, 324] width 49 height 14
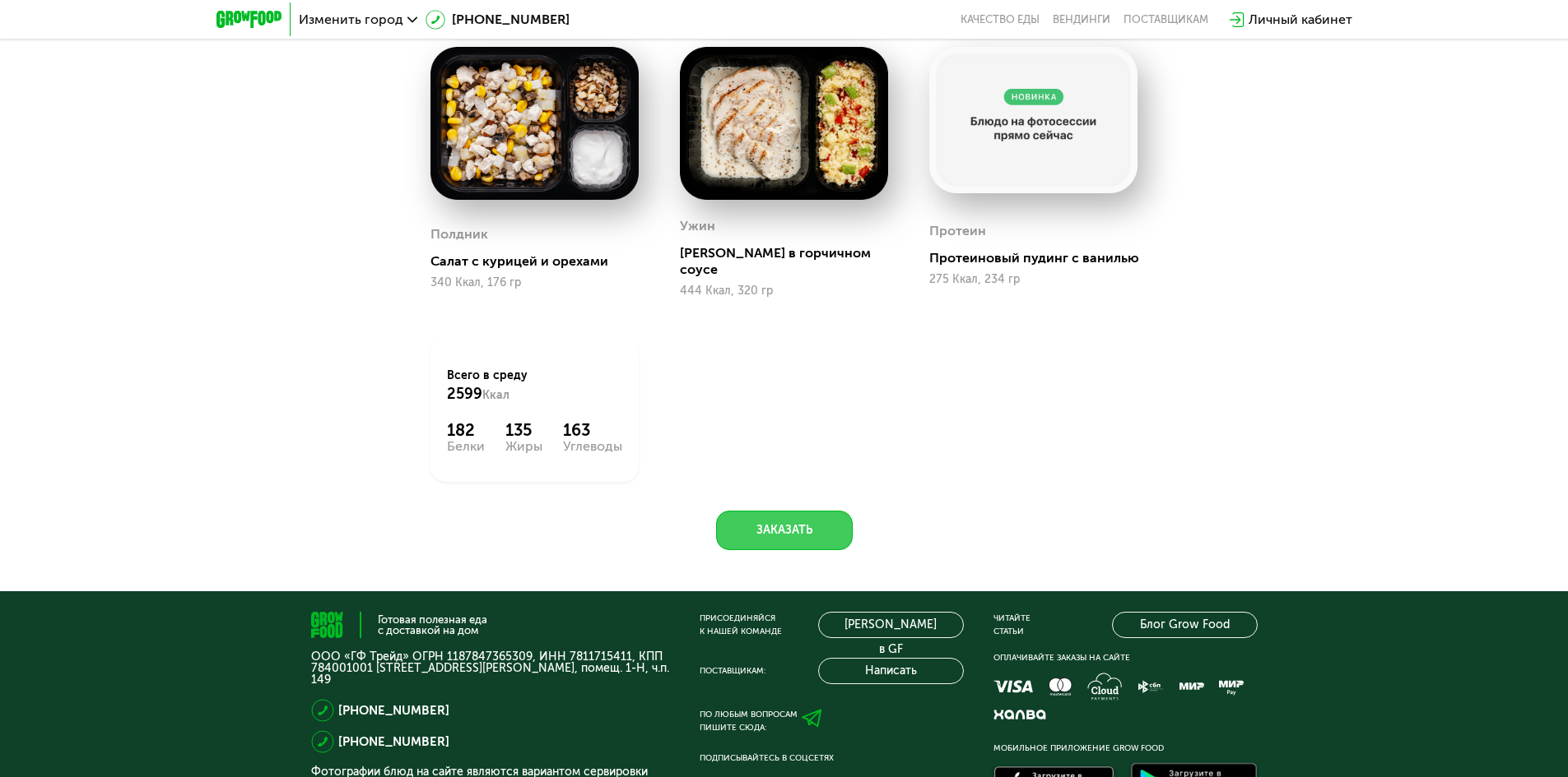
scroll to position [1233, 0]
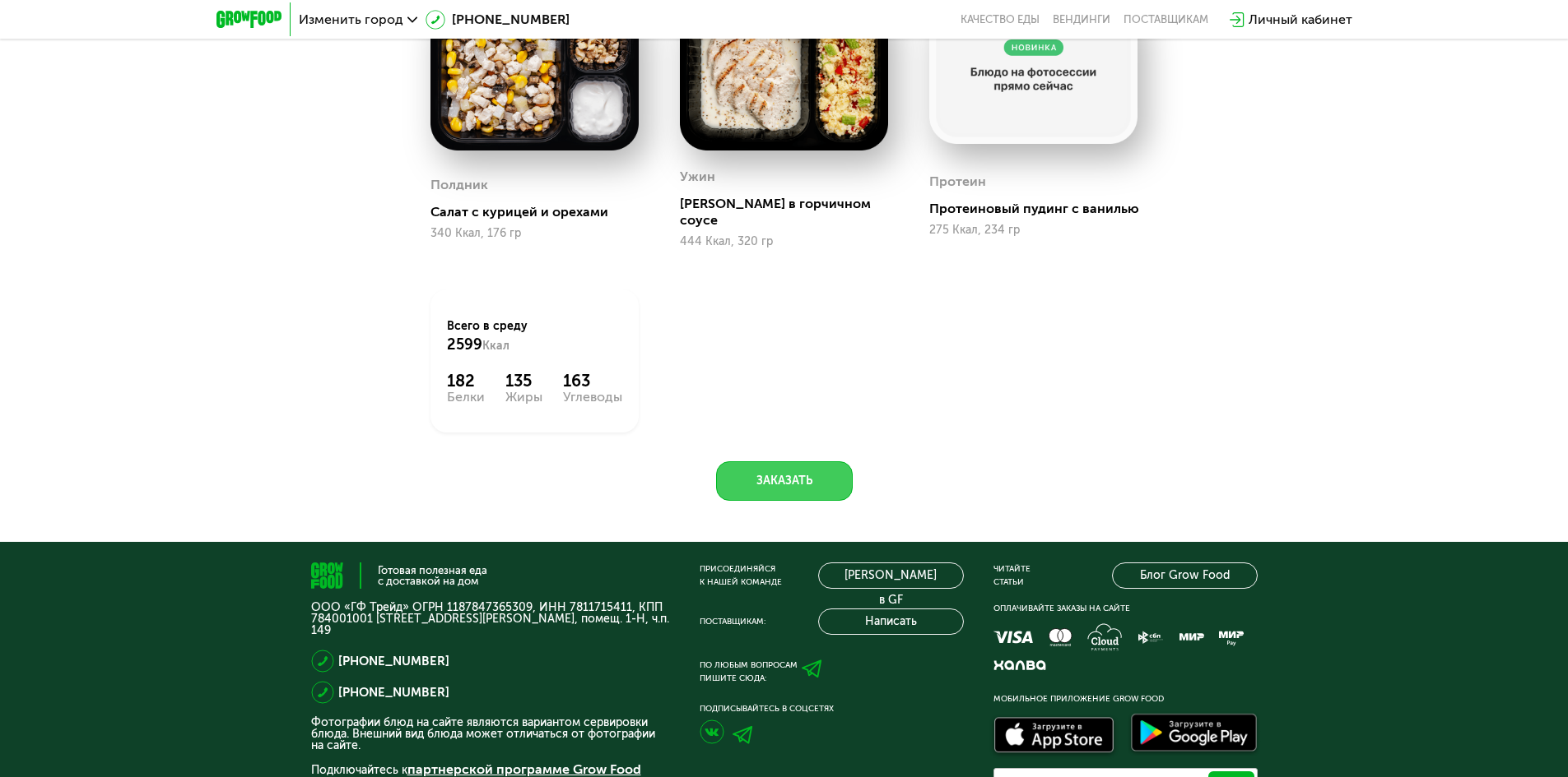
click at [781, 466] on button "Заказать" at bounding box center [784, 481] width 137 height 39
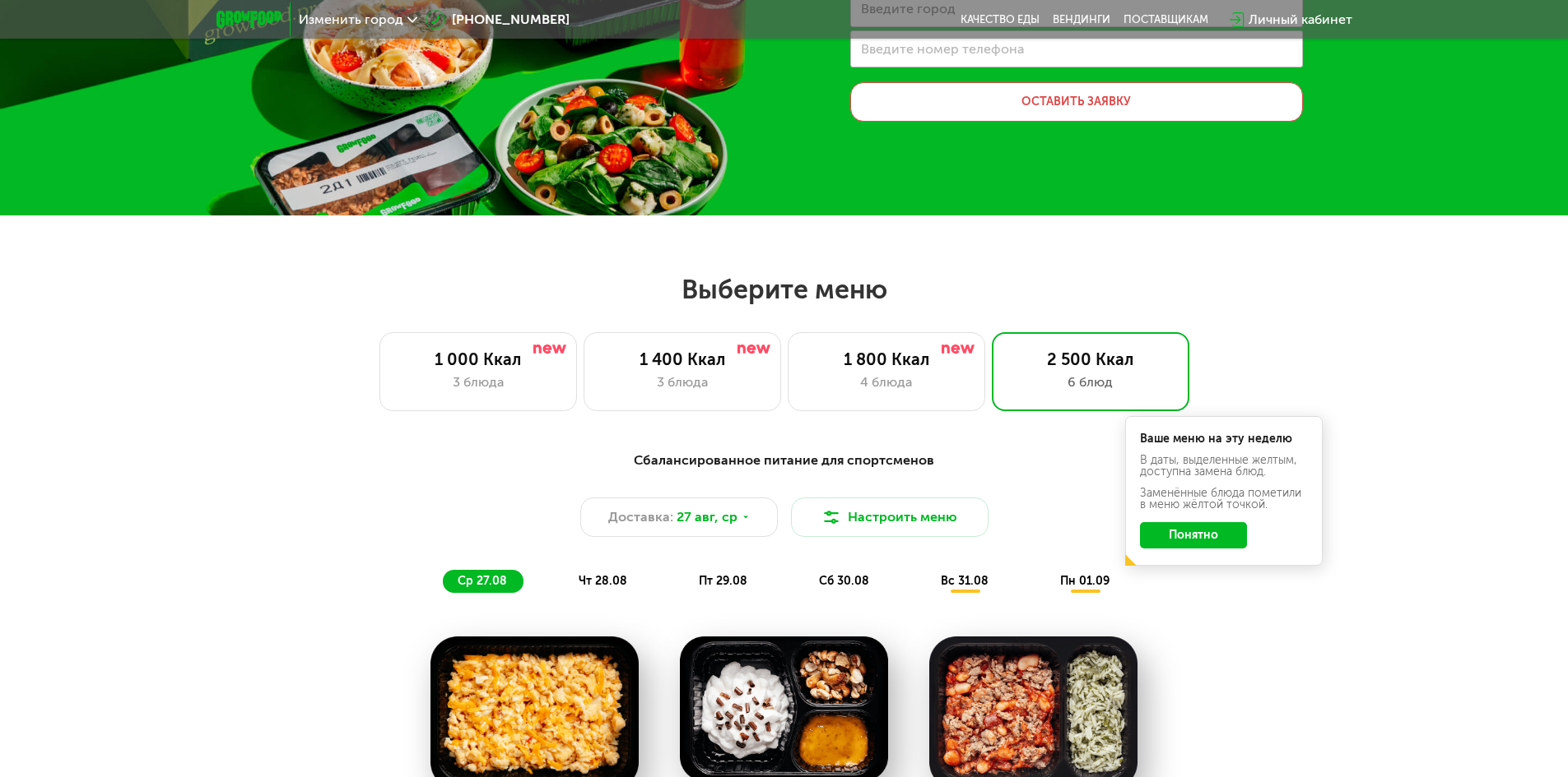
scroll to position [329, 0]
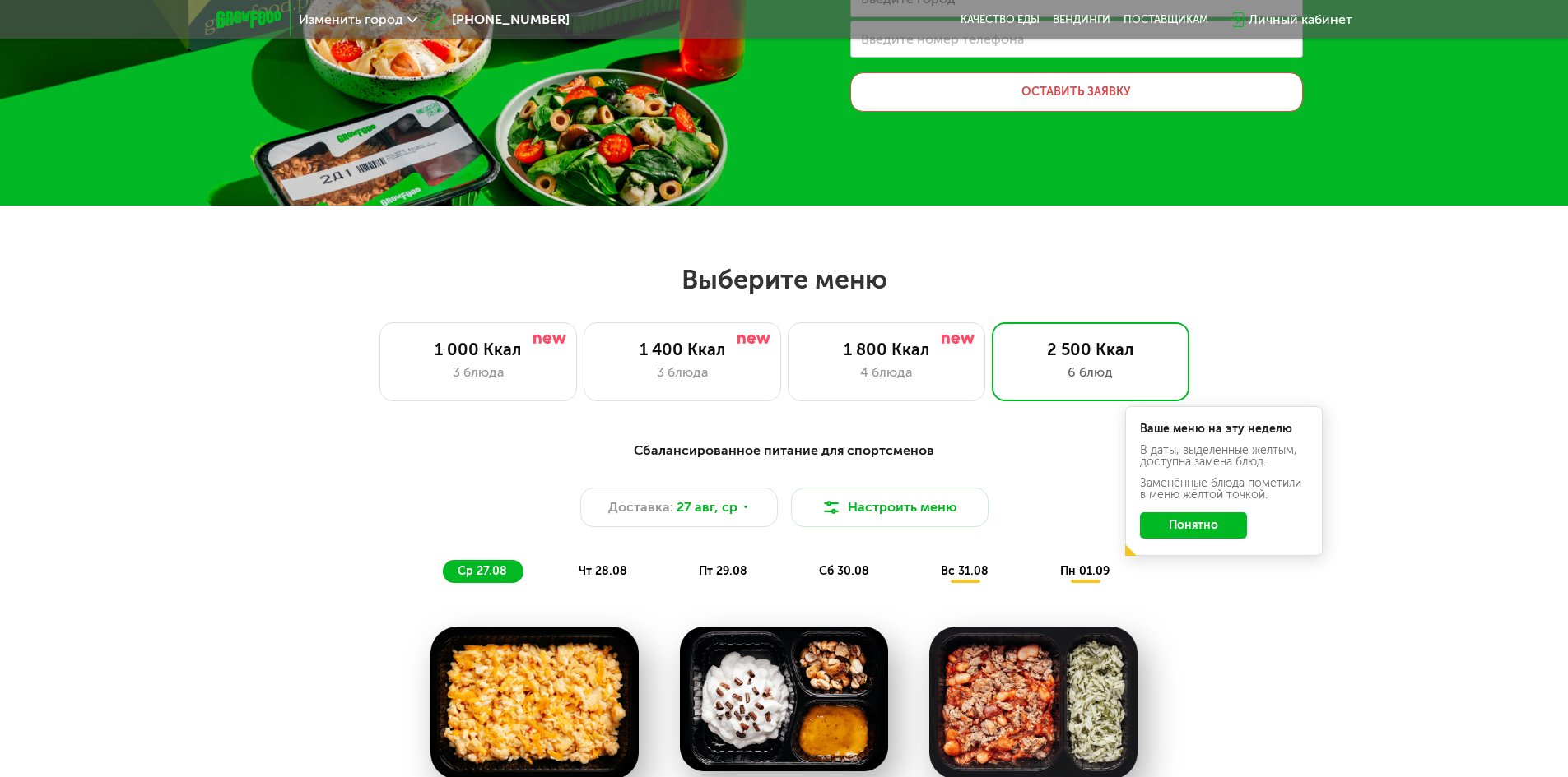
click at [1216, 526] on button "Понятно" at bounding box center [1193, 526] width 107 height 26
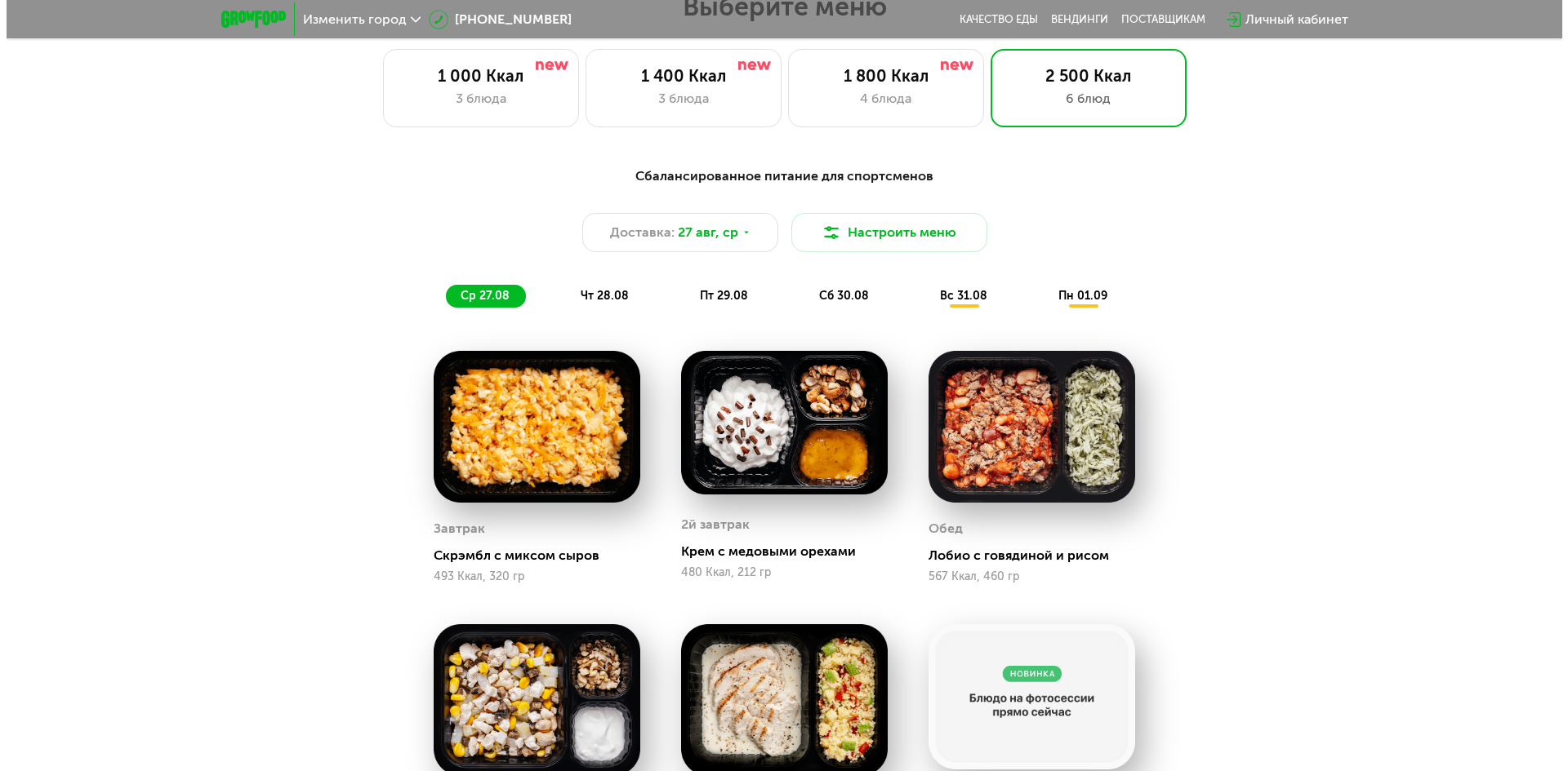
scroll to position [734, 0]
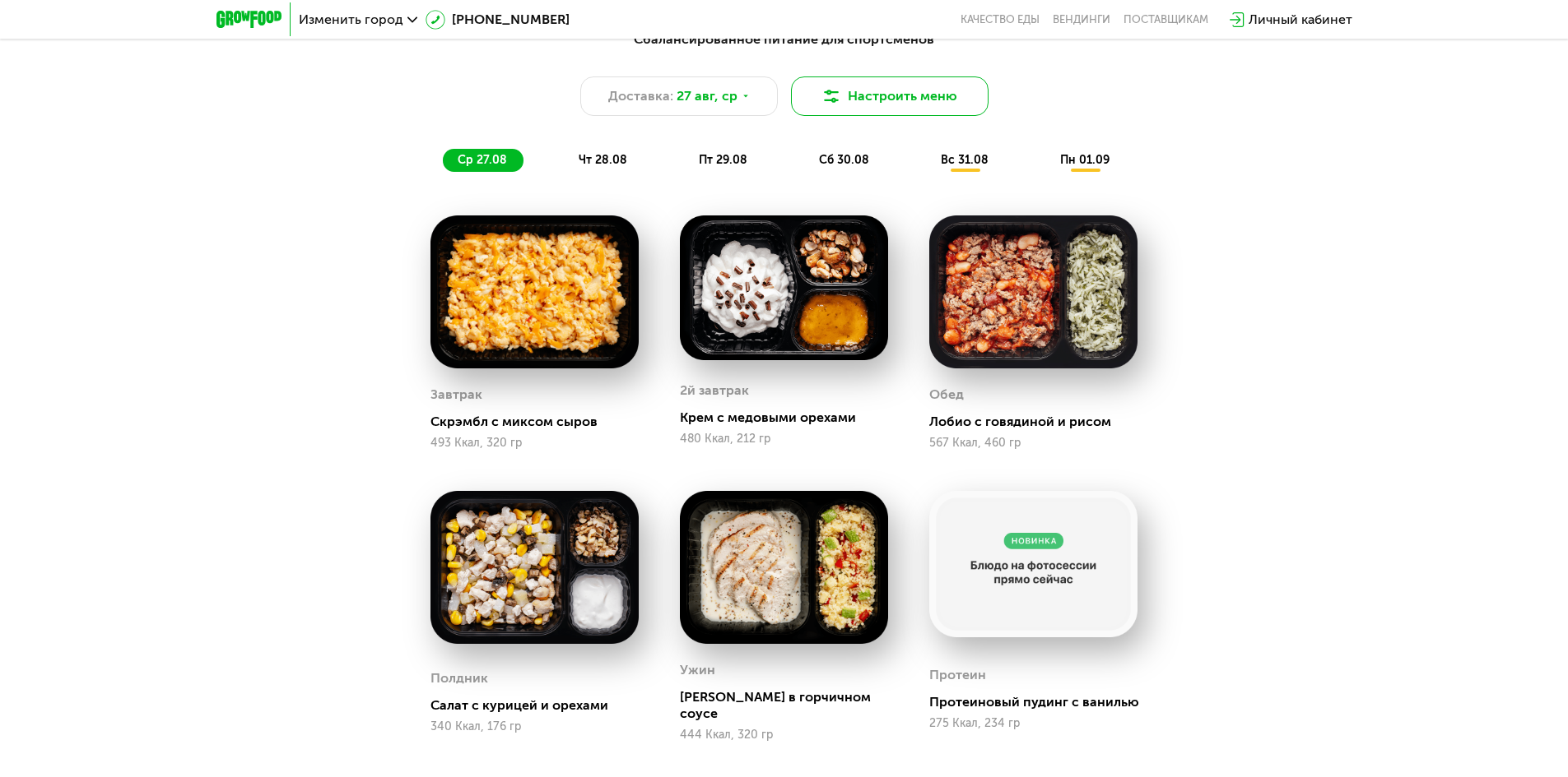
click at [860, 100] on button "Настроить меню" at bounding box center [889, 95] width 197 height 39
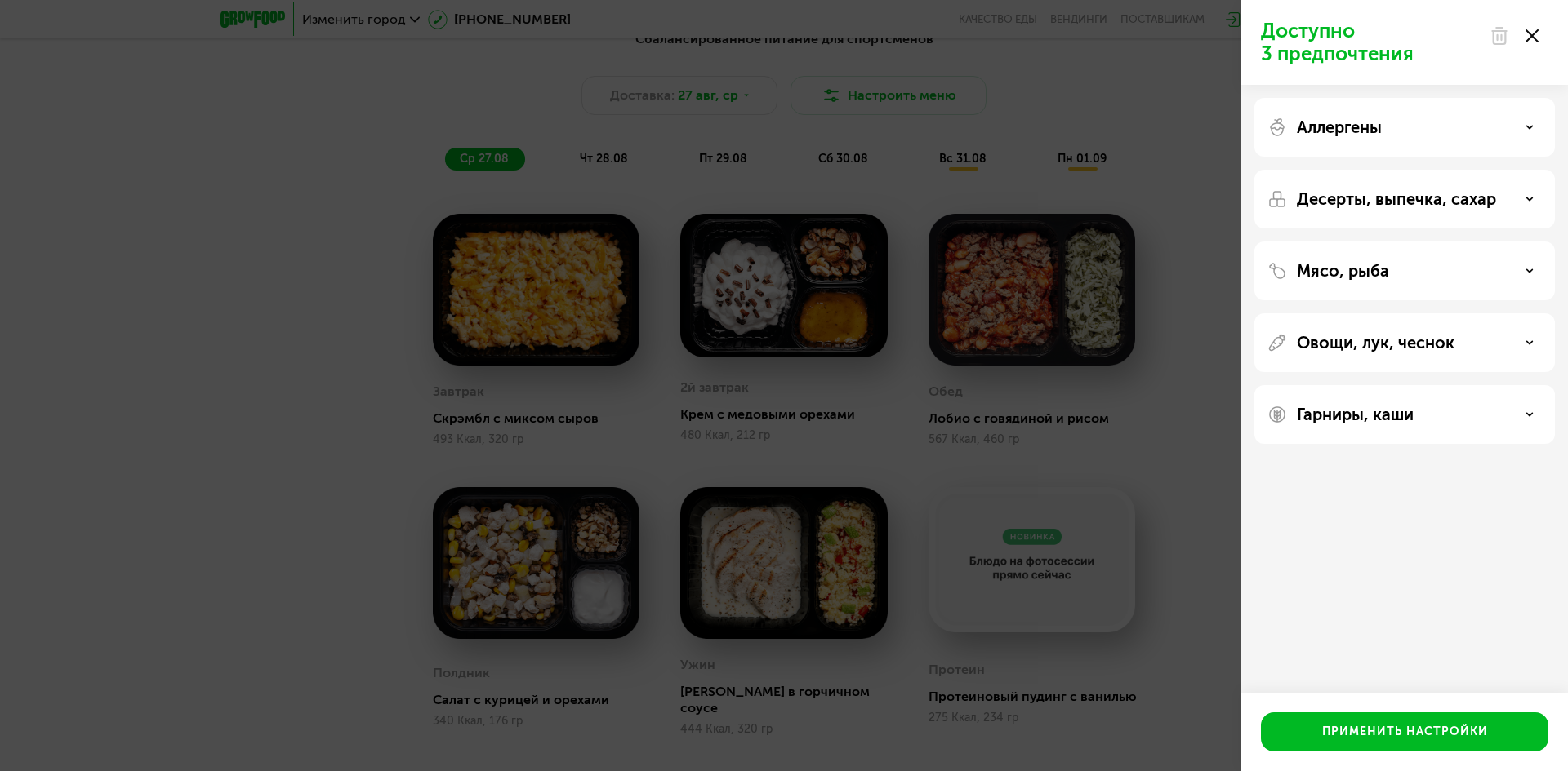
click at [1359, 385] on div "Овощи, лук, чеснок" at bounding box center [1405, 415] width 301 height 59
click at [1367, 336] on p "Овощи, лук, чеснок" at bounding box center [1375, 342] width 157 height 20
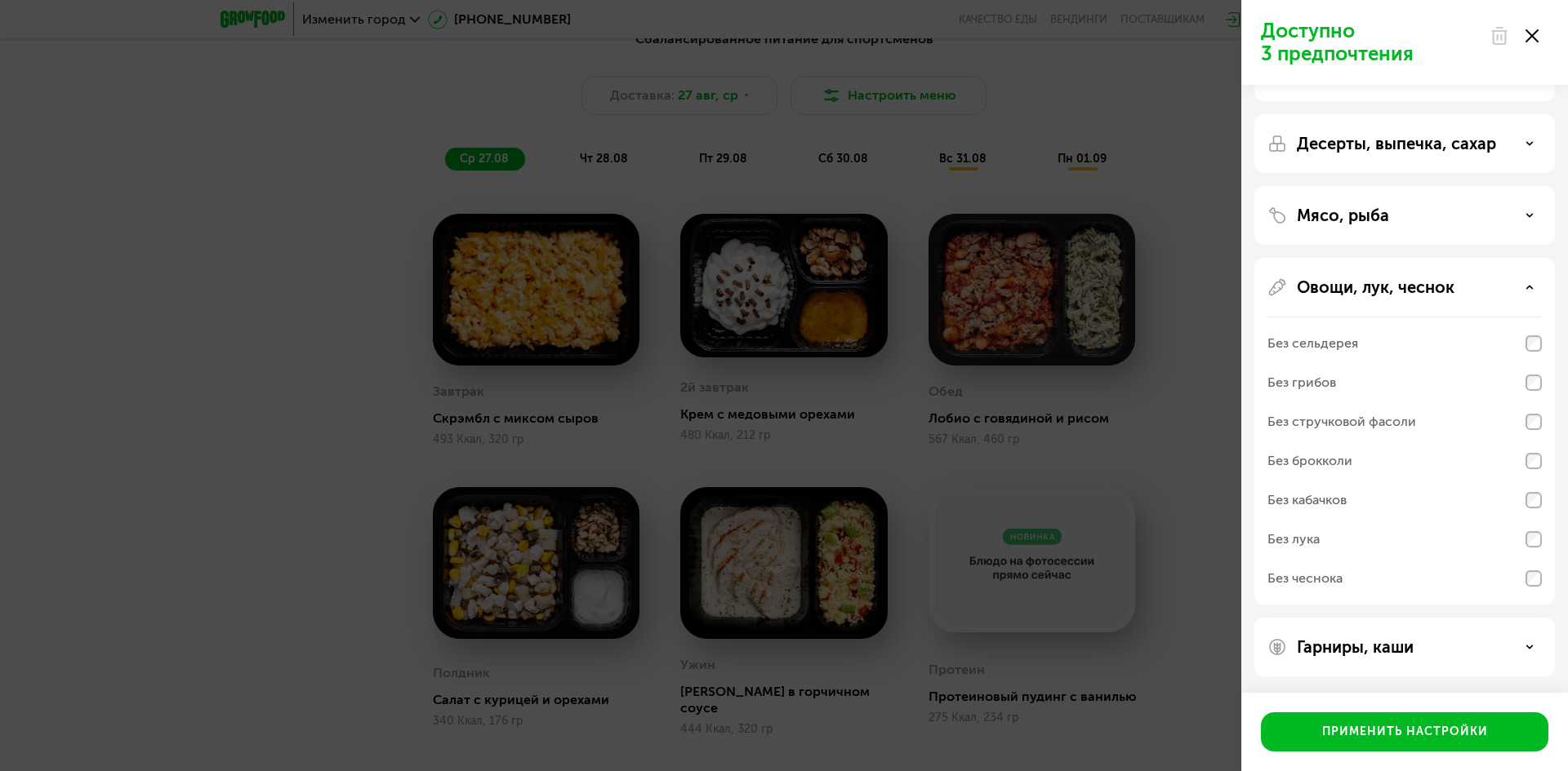
click at [1373, 637] on p "Гарниры, каши" at bounding box center [1355, 647] width 117 height 20
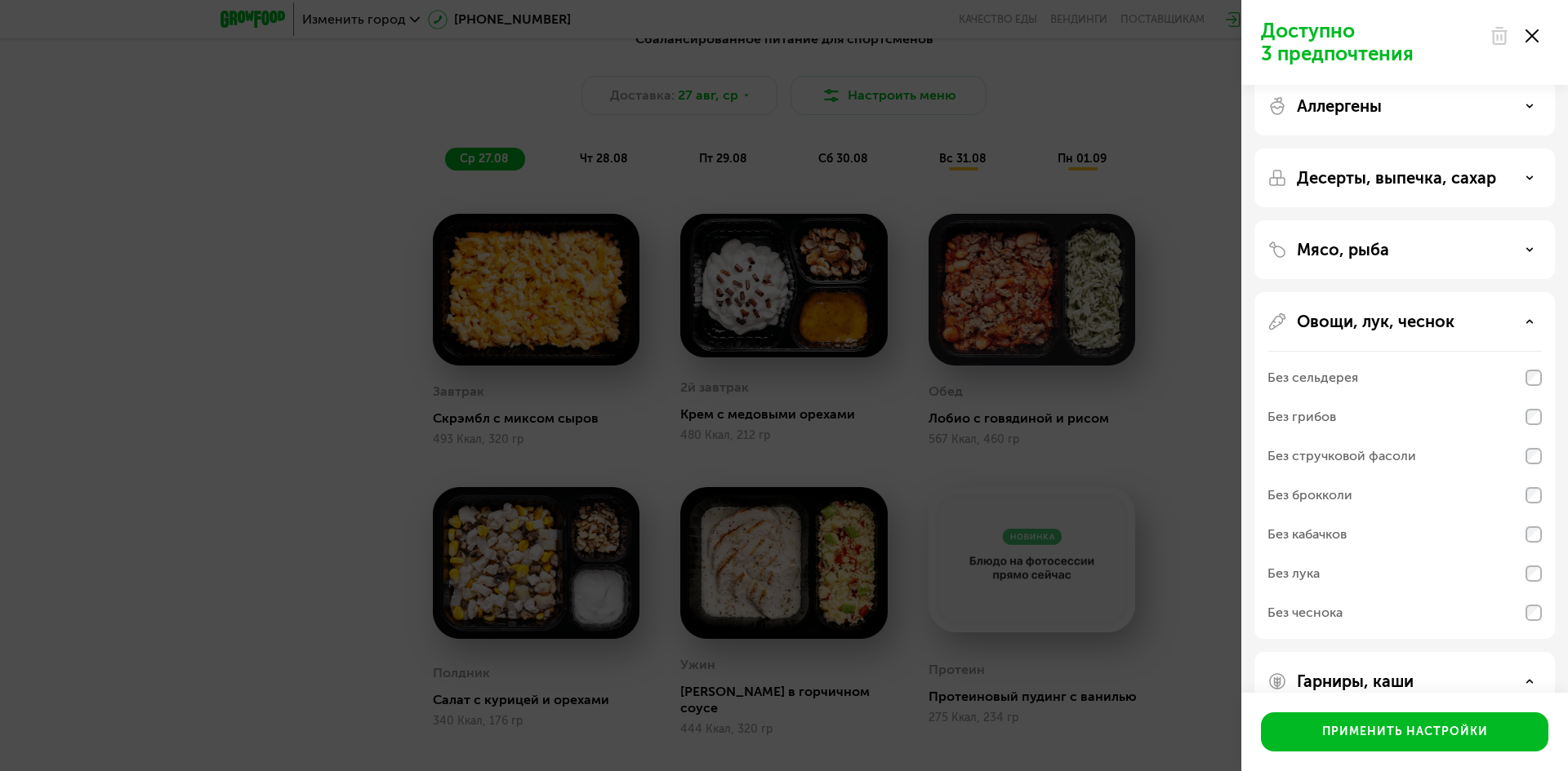
scroll to position [20, 0]
click at [1367, 252] on p "Мясо, рыба" at bounding box center [1343, 250] width 92 height 20
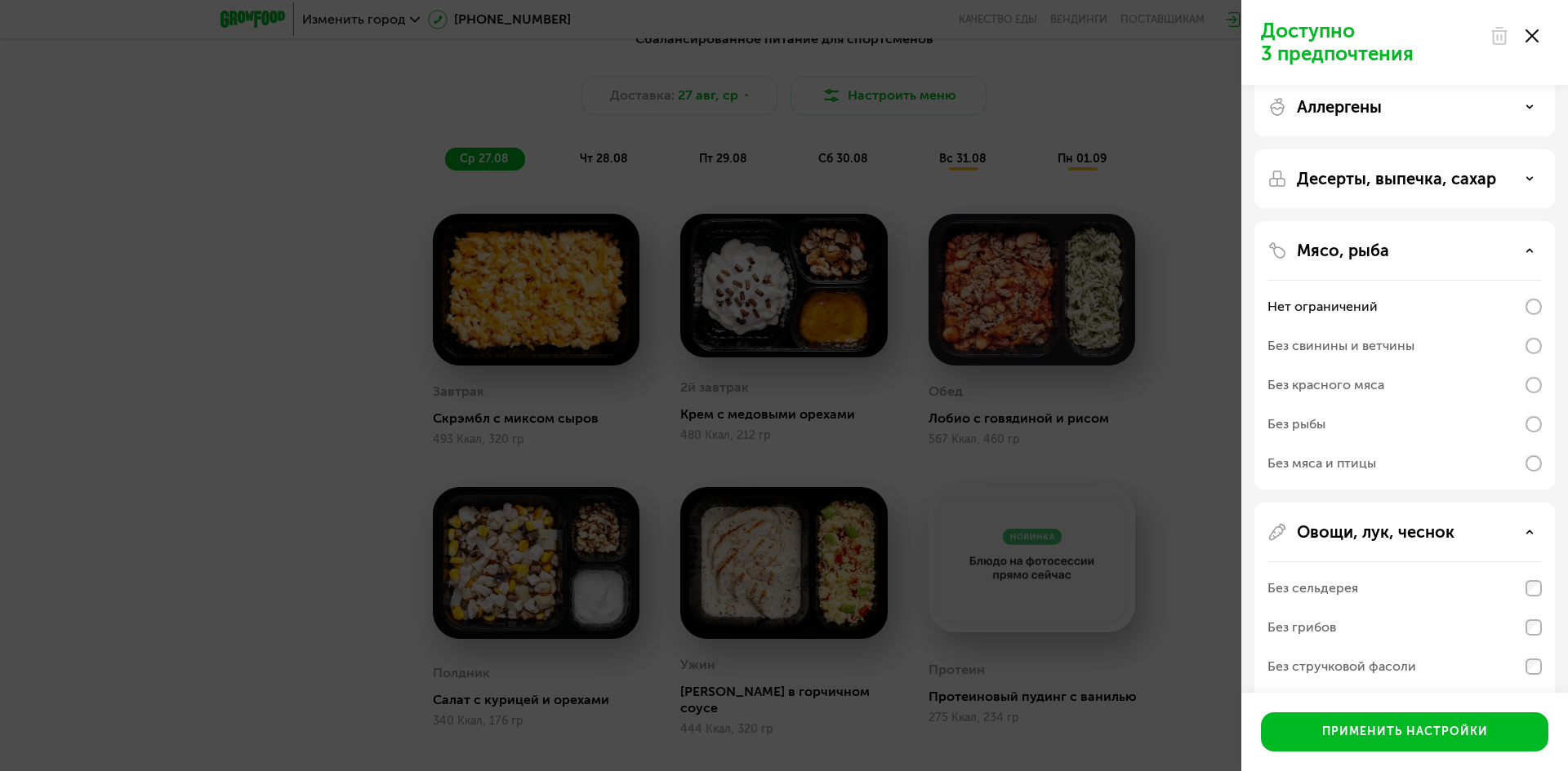
click at [1361, 221] on div "Десерты, выпечка, сахар" at bounding box center [1405, 355] width 301 height 269
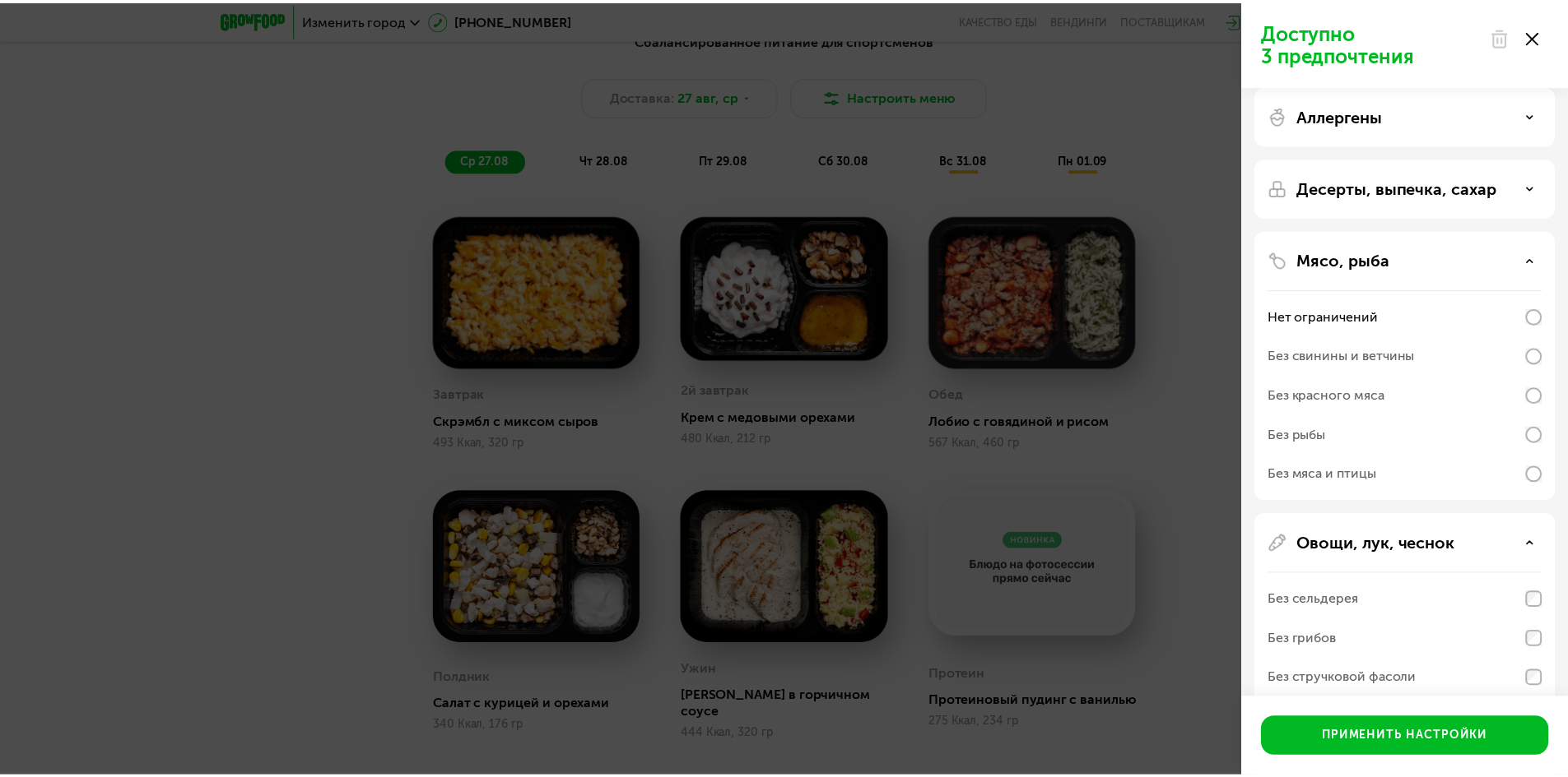
scroll to position [0, 0]
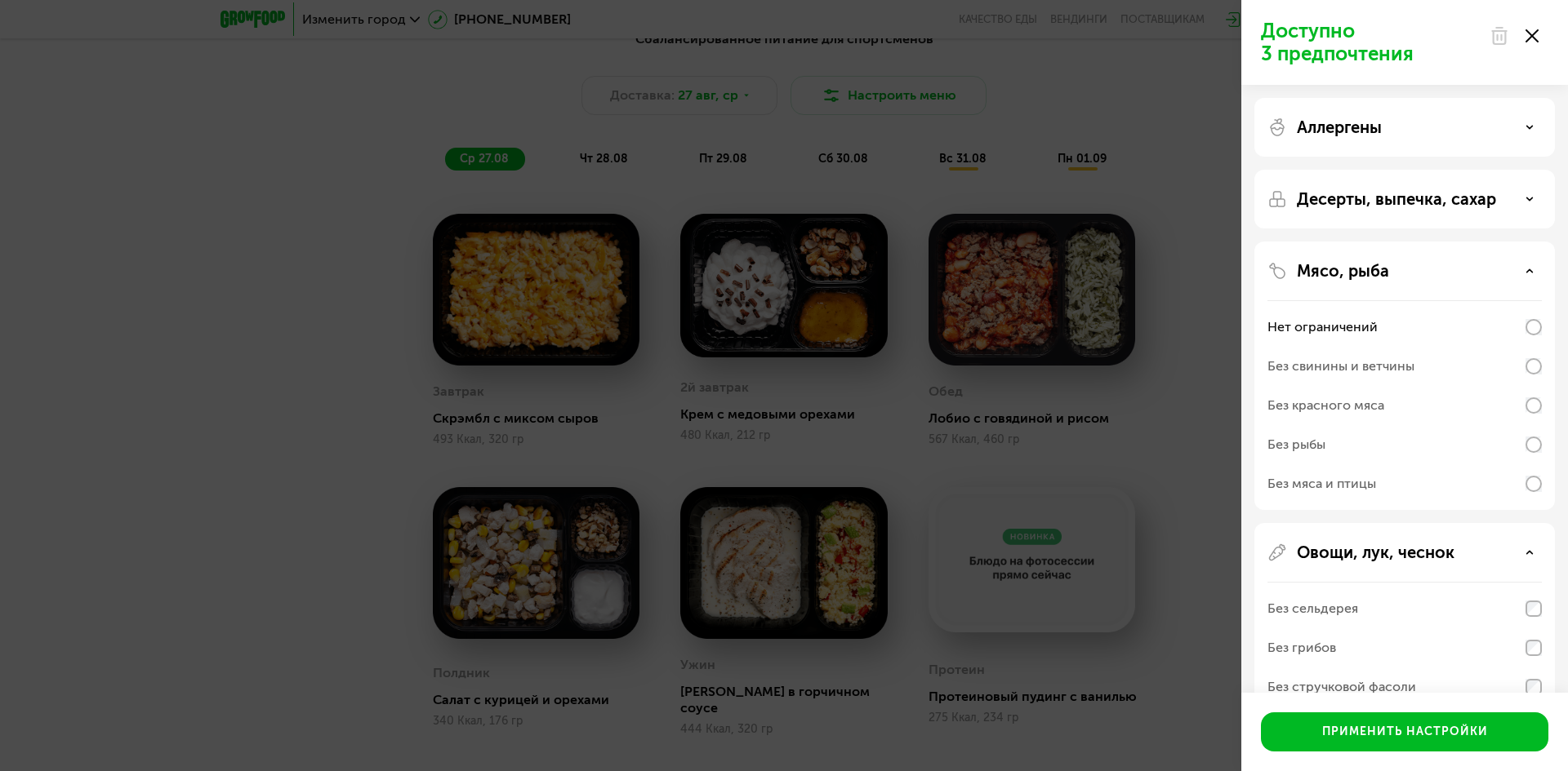
click at [1402, 242] on div "Десерты, выпечка, сахар" at bounding box center [1405, 376] width 301 height 269
click at [1398, 204] on p "Десерты, выпечка, сахар" at bounding box center [1396, 199] width 199 height 20
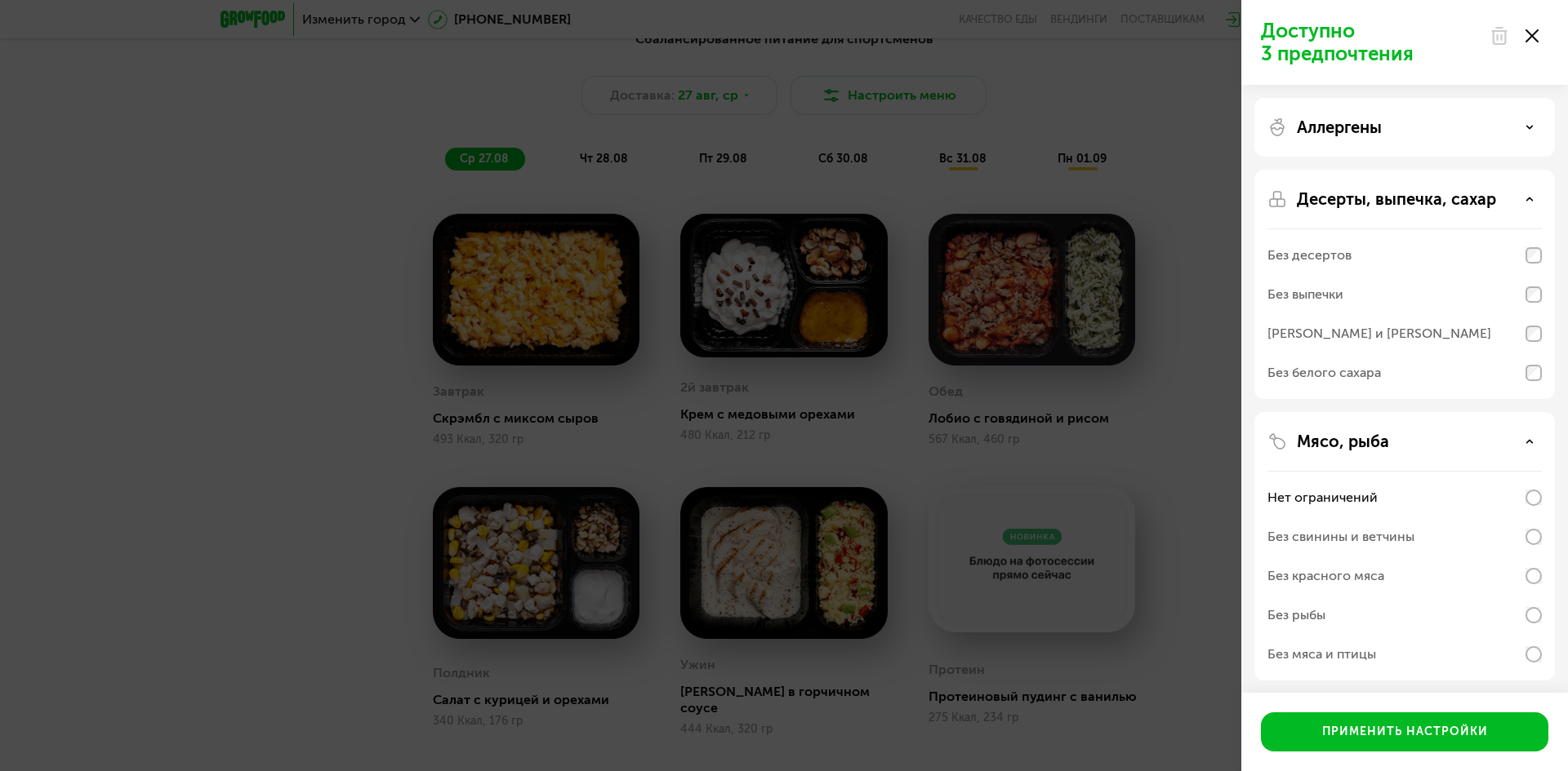
click at [1358, 136] on p "Аллергены" at bounding box center [1339, 127] width 85 height 20
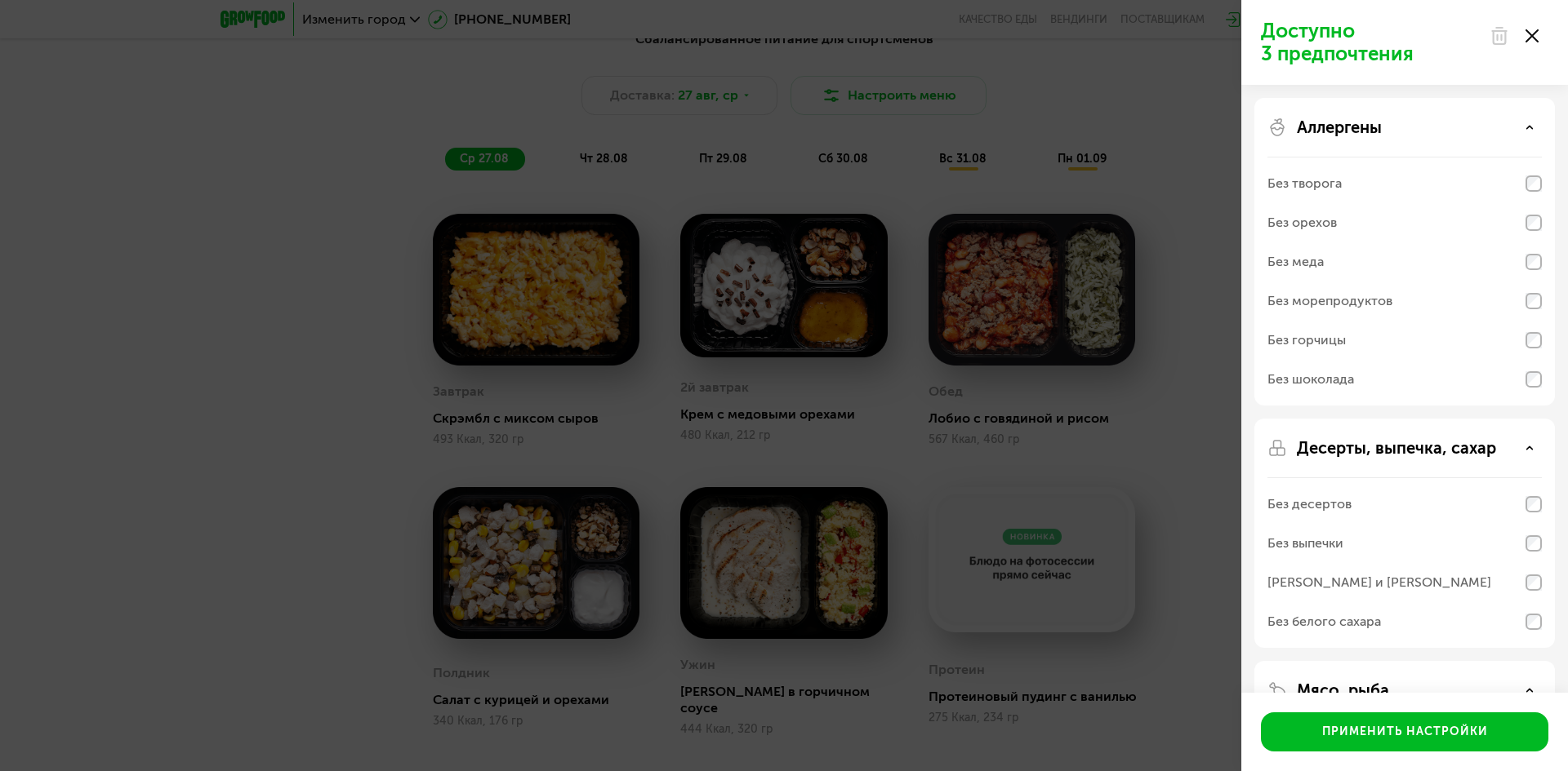
click at [1178, 281] on div "Доступно 3 предпочтения Аллергены Без творога Без орехов Без меда Без морепроду…" at bounding box center [784, 385] width 1568 height 771
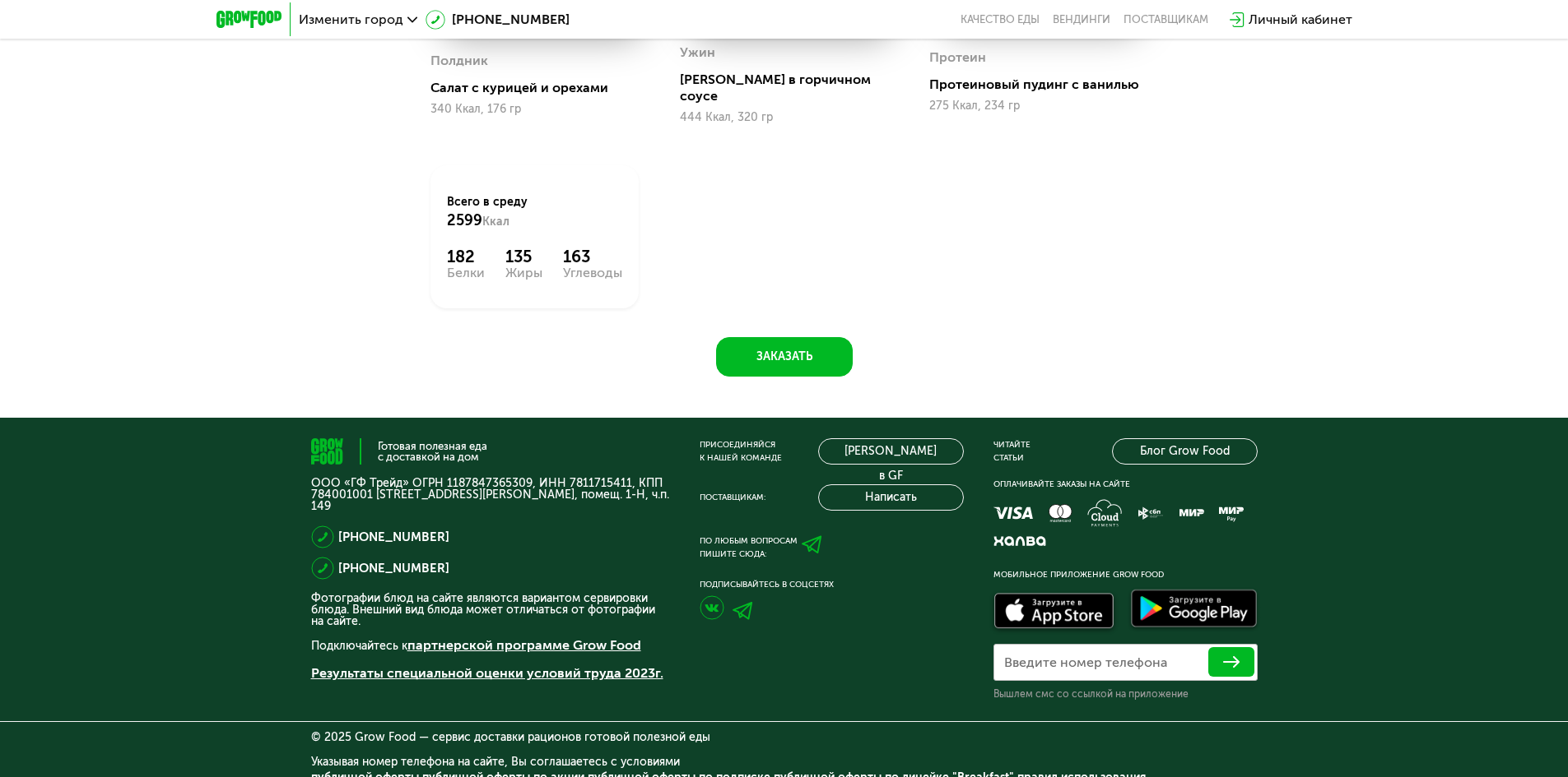
scroll to position [1381, 0]
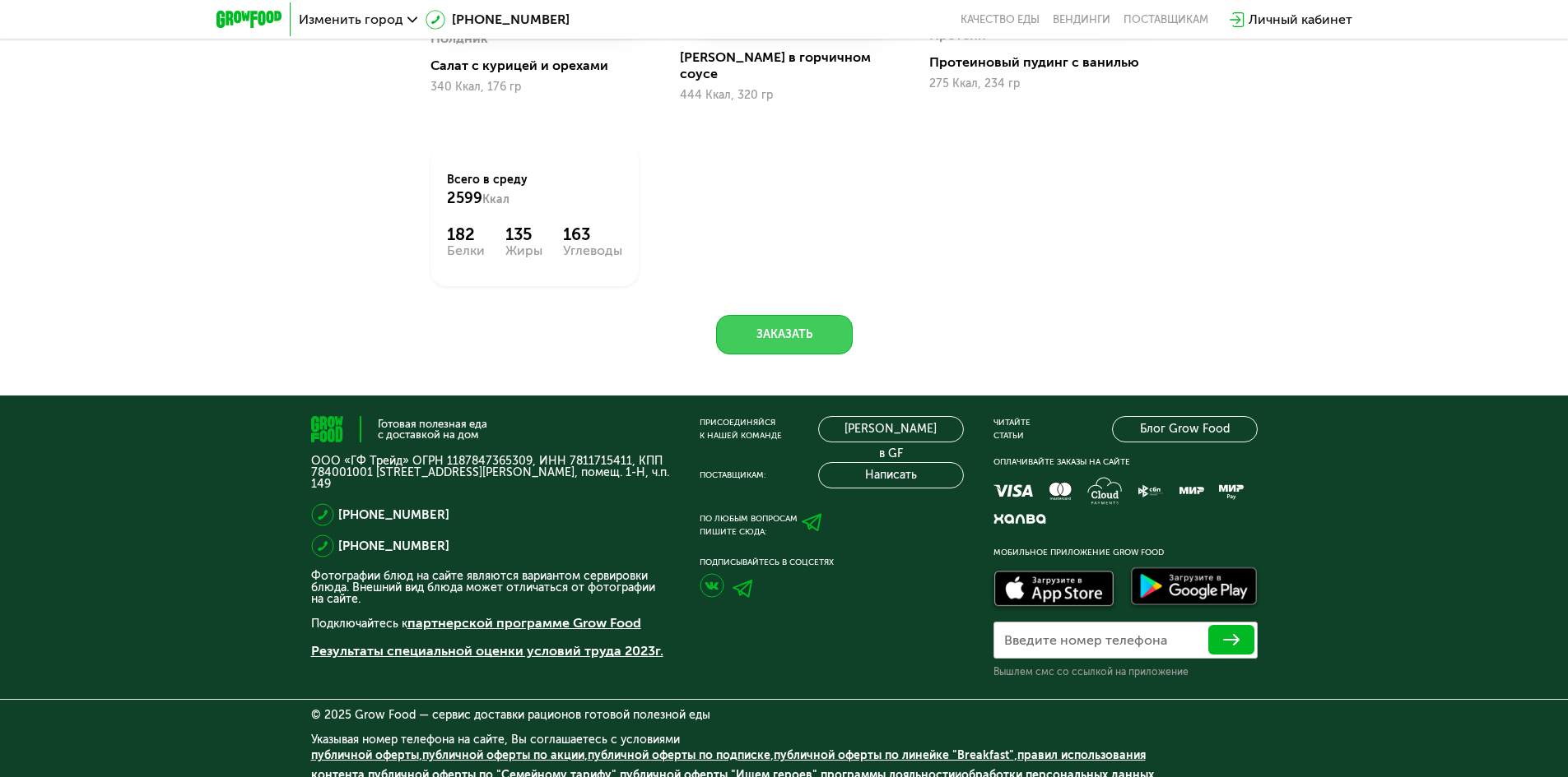
click at [777, 315] on button "Заказать" at bounding box center [784, 335] width 137 height 39
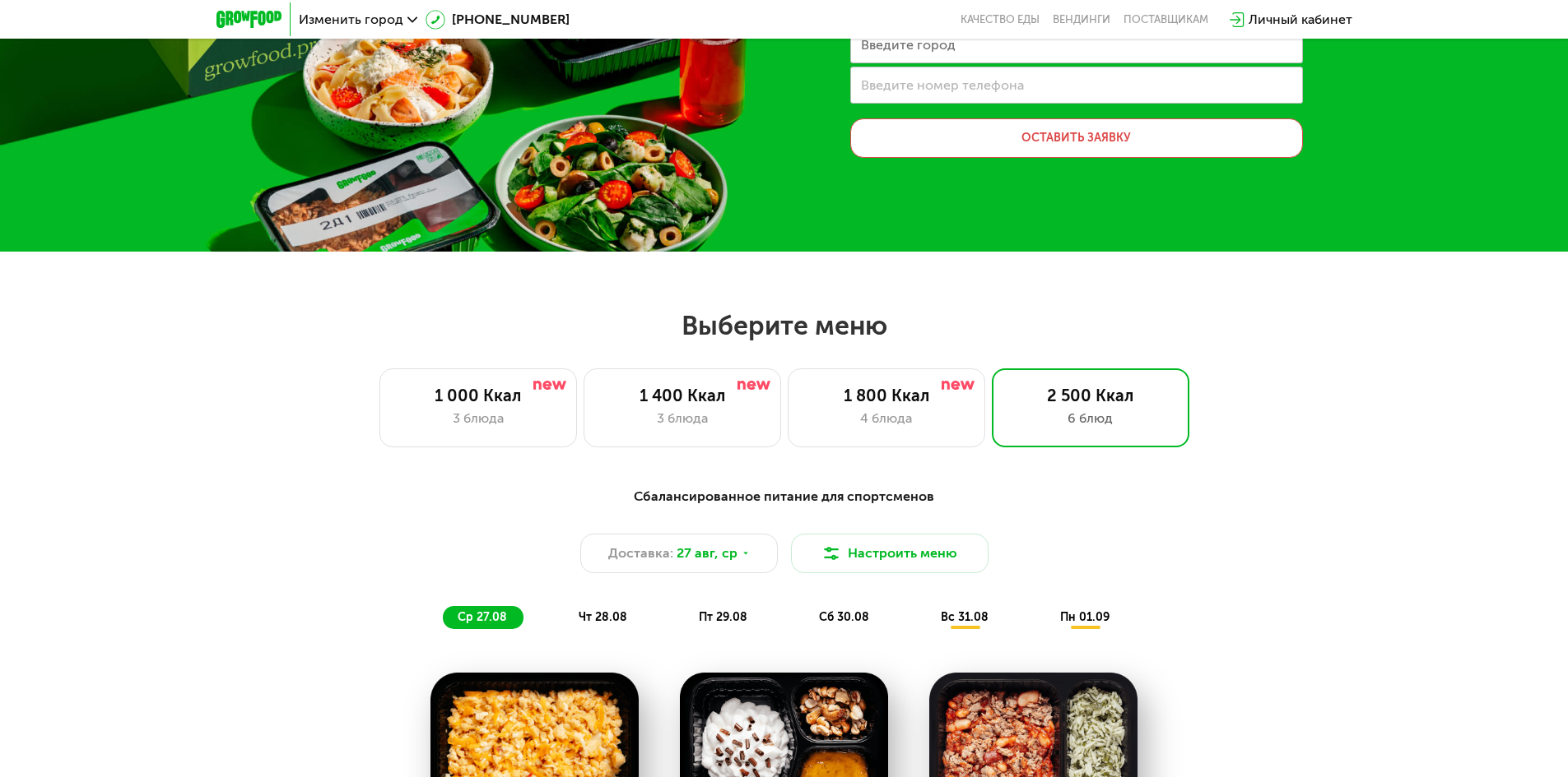
scroll to position [229, 0]
